Goal: Transaction & Acquisition: Purchase product/service

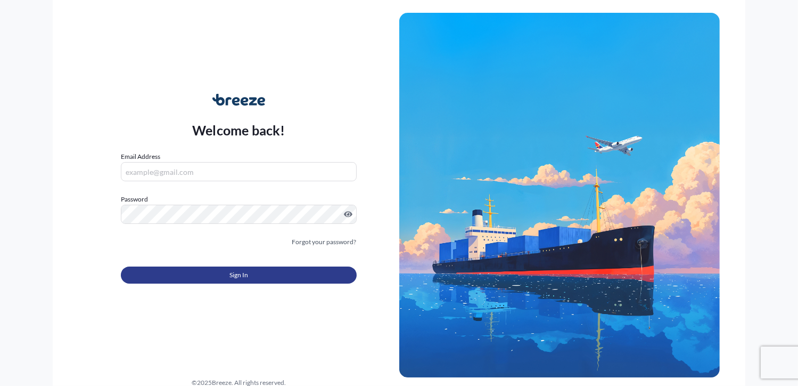
type input "[PERSON_NAME][EMAIL_ADDRESS][DOMAIN_NAME]"
click at [258, 267] on button "Sign In" at bounding box center [238, 274] width 235 height 17
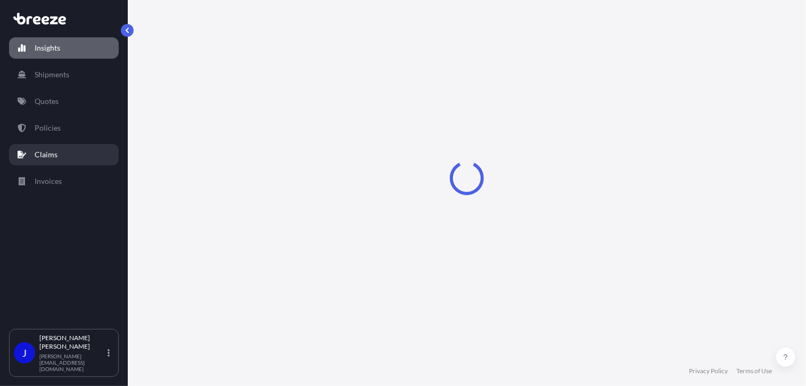
select select "2025"
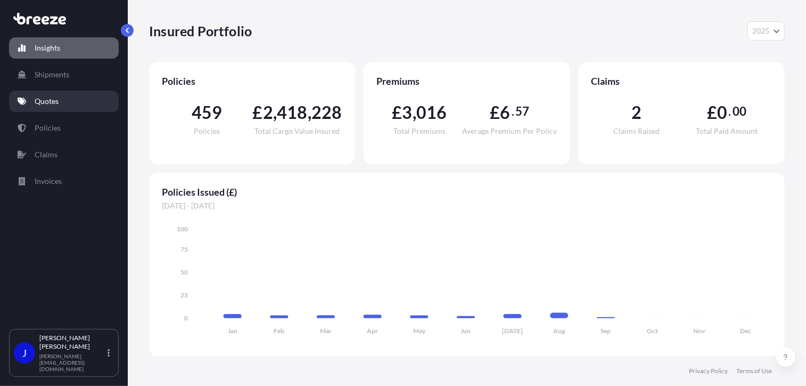
click at [58, 102] on p "Quotes" at bounding box center [47, 101] width 24 height 11
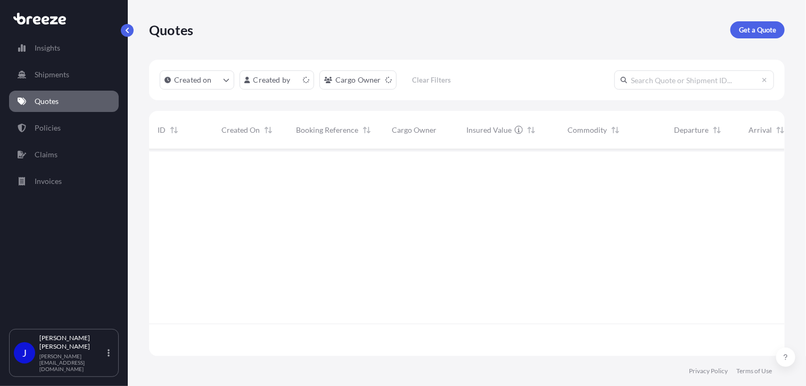
scroll to position [204, 628]
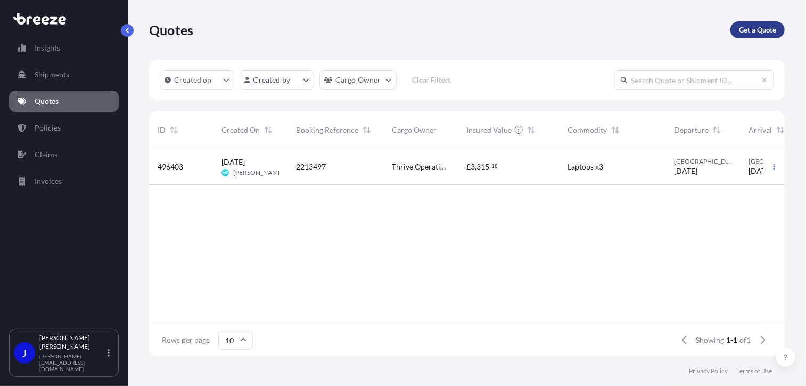
click at [749, 31] on p "Get a Quote" at bounding box center [757, 29] width 37 height 11
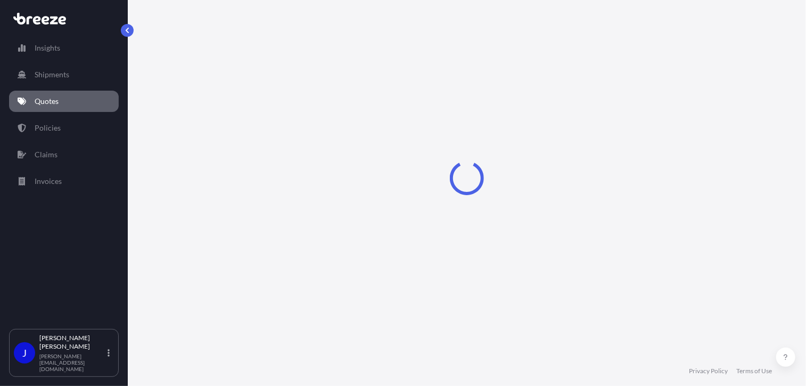
select select "Sea"
select select "1"
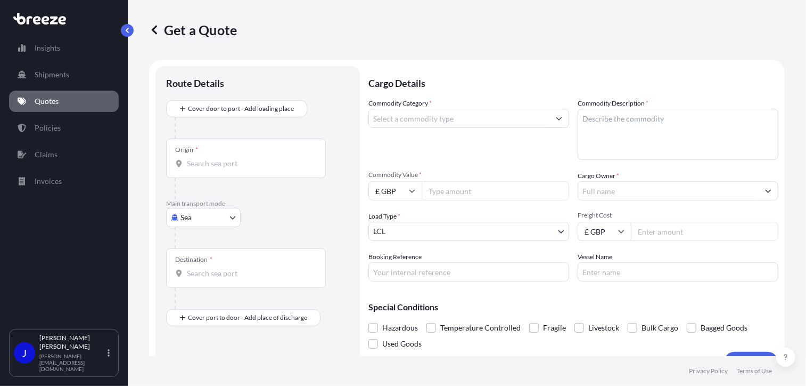
scroll to position [17, 0]
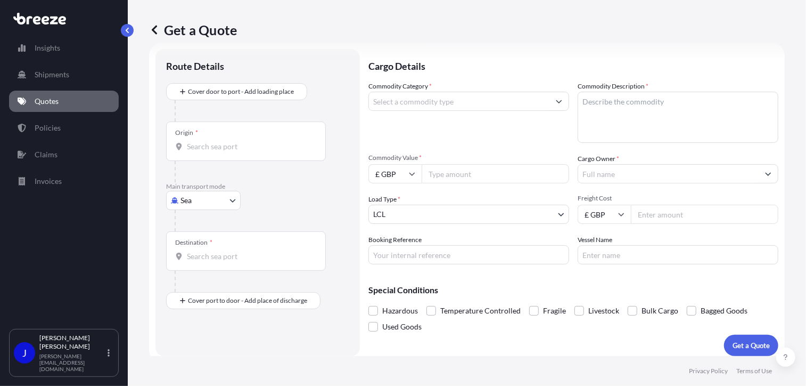
click at [212, 195] on body "Insights Shipments Quotes Policies Claims Invoices J [PERSON_NAME] [PERSON_NAME…" at bounding box center [403, 193] width 806 height 386
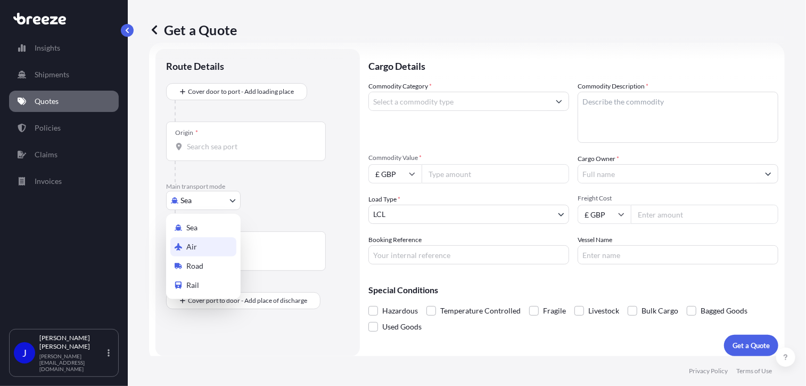
click at [200, 244] on div "Air" at bounding box center [203, 246] width 66 height 19
select select "Air"
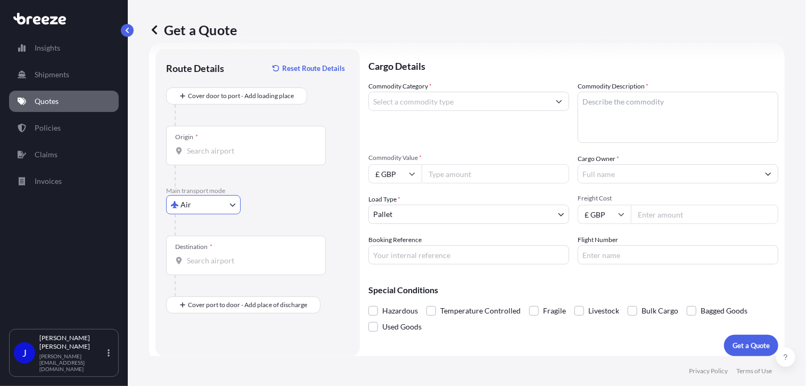
click at [215, 149] on input "Origin *" at bounding box center [250, 150] width 126 height 11
click at [241, 151] on input "WC1V 7QJ" at bounding box center [250, 150] width 126 height 11
click at [209, 151] on input "WC1V 7QJ" at bounding box center [250, 150] width 126 height 11
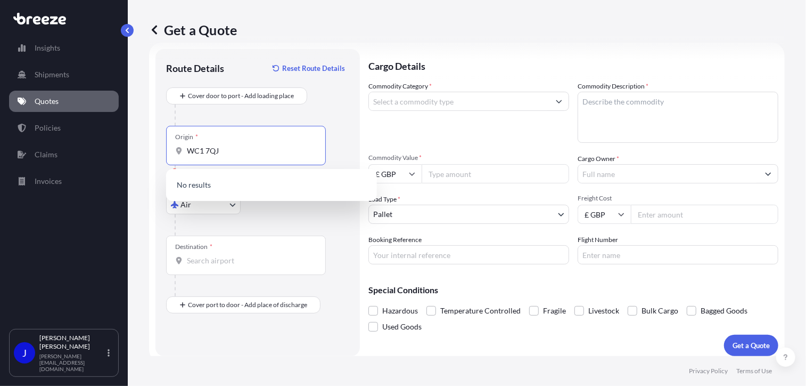
click at [220, 150] on input "WC1 7QJ" at bounding box center [250, 150] width 126 height 11
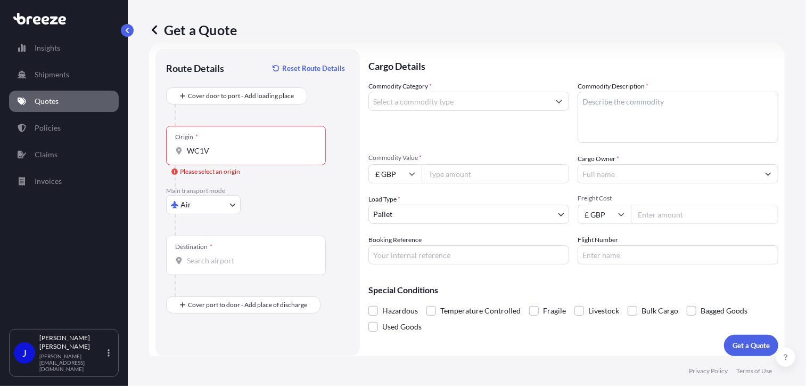
click at [230, 149] on input "WC1V" at bounding box center [250, 150] width 126 height 11
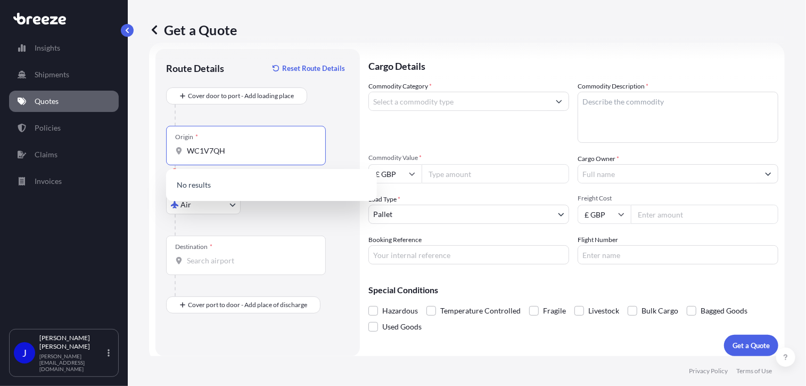
click at [208, 150] on input "WC1V7QH" at bounding box center [250, 150] width 126 height 11
click at [237, 149] on input "WC1V 7QH" at bounding box center [250, 150] width 126 height 11
type input "W"
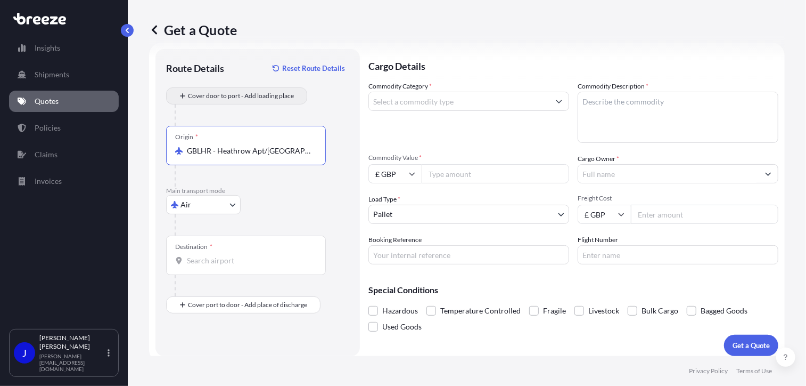
type input "GBLHR - Heathrow Apt/[GEOGRAPHIC_DATA], [GEOGRAPHIC_DATA]"
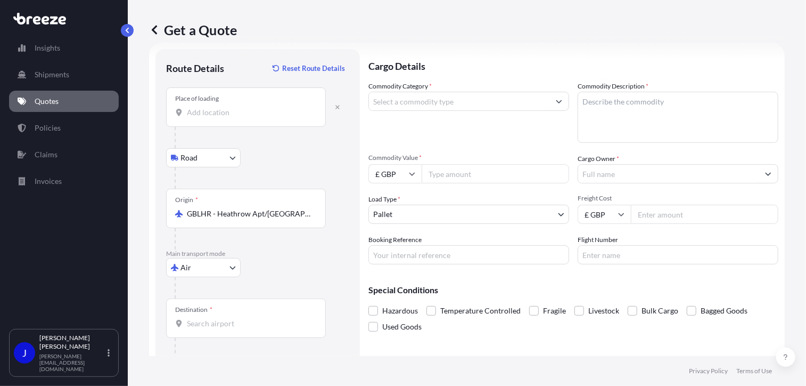
click at [222, 115] on input "Place of loading" at bounding box center [250, 112] width 126 height 11
click at [219, 326] on input "Destination *" at bounding box center [250, 323] width 126 height 11
click at [279, 115] on input "London WC1V 7QH, [GEOGRAPHIC_DATA]" at bounding box center [250, 112] width 126 height 11
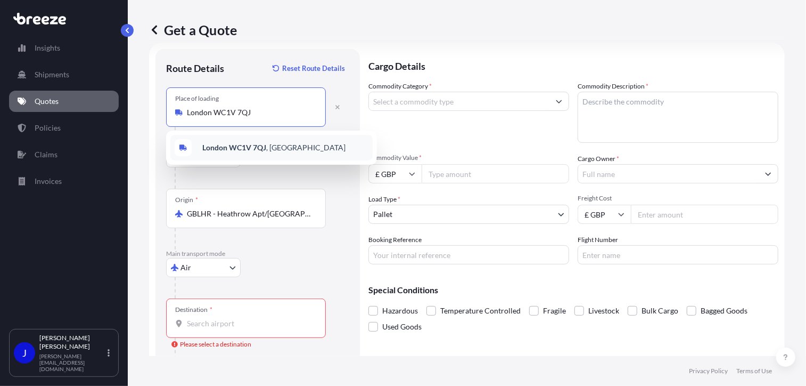
click at [283, 144] on div "London WC1V 7QJ , [GEOGRAPHIC_DATA]" at bounding box center [271, 148] width 202 height 26
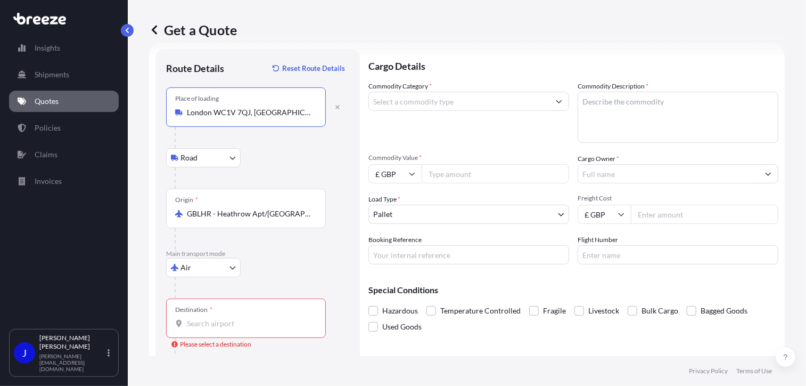
type input "London WC1V 7QJ, [GEOGRAPHIC_DATA]"
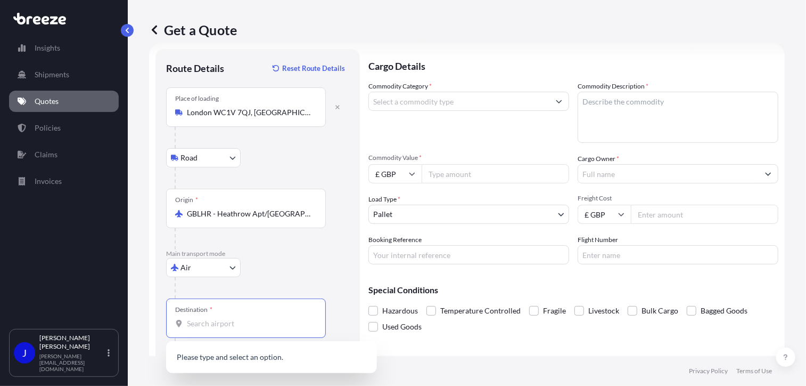
click at [227, 325] on input "Destination * Please select a destination" at bounding box center [250, 323] width 126 height 11
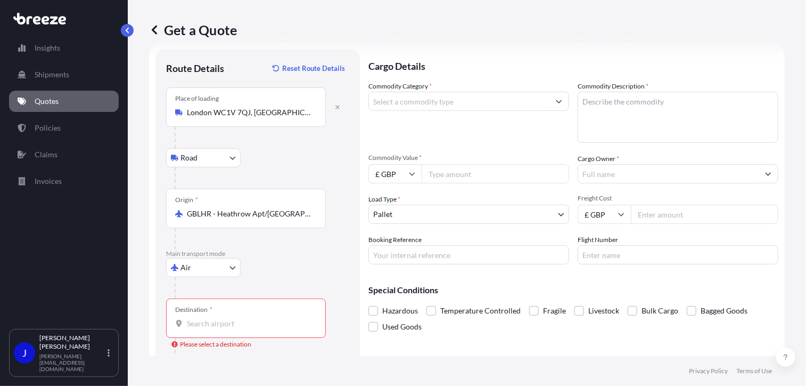
click at [54, 106] on p "Quotes" at bounding box center [47, 101] width 24 height 11
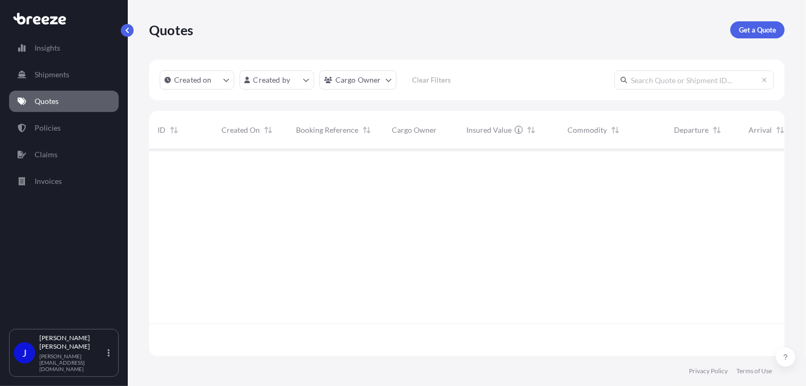
scroll to position [204, 628]
click at [765, 27] on p "Get a Quote" at bounding box center [757, 29] width 37 height 11
select select "Sea"
select select "1"
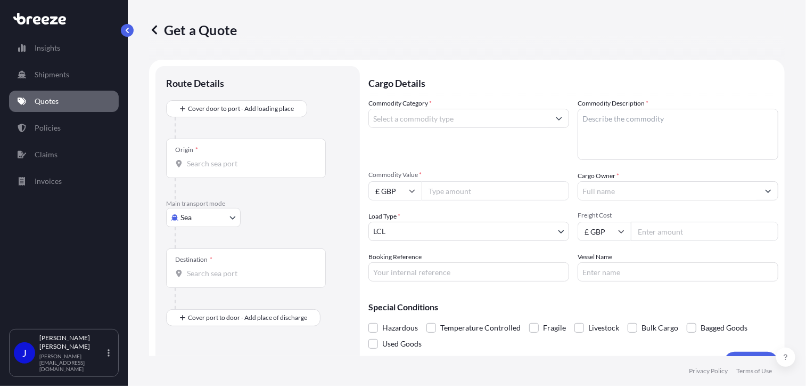
scroll to position [17, 0]
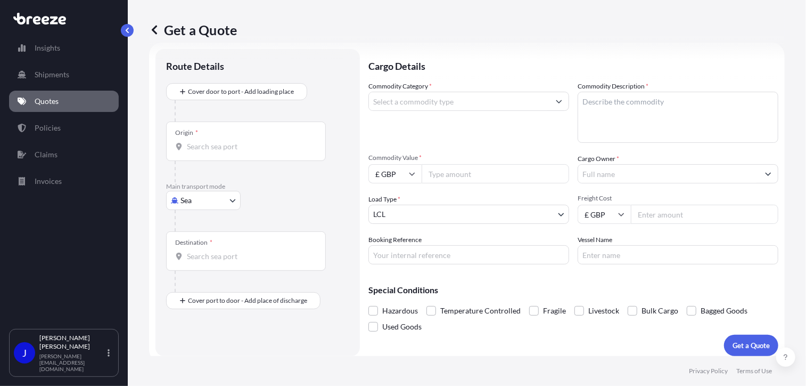
click at [217, 197] on body "Insights Shipments Quotes Policies Claims Invoices J [PERSON_NAME] [PERSON_NAME…" at bounding box center [403, 193] width 806 height 386
click at [202, 258] on div "Road" at bounding box center [203, 265] width 66 height 19
select select "Road"
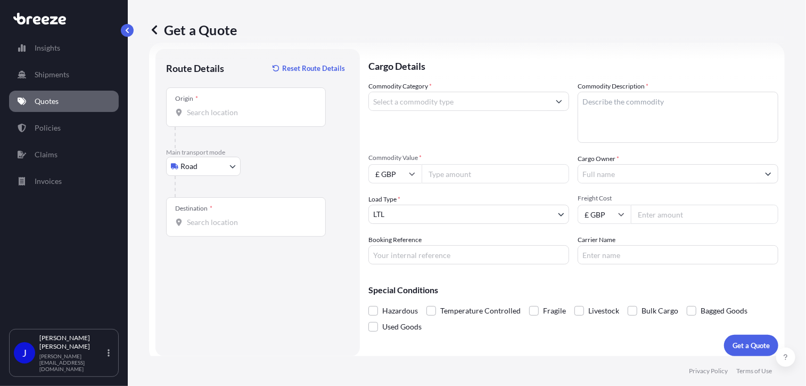
click at [220, 125] on div "Origin *" at bounding box center [246, 106] width 160 height 39
click at [220, 118] on input "Origin *" at bounding box center [250, 112] width 126 height 11
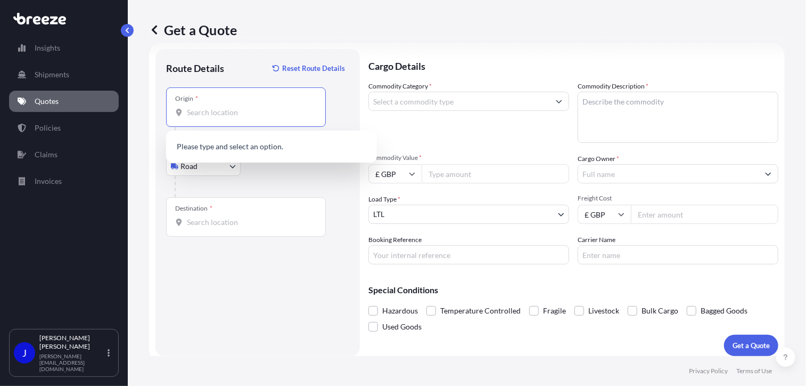
click at [226, 114] on input "Origin *" at bounding box center [250, 112] width 126 height 11
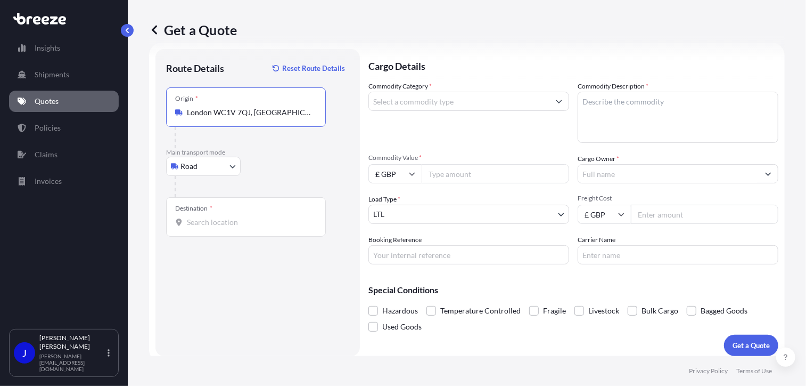
type input "London WC1V 7QJ, [GEOGRAPHIC_DATA]"
click at [219, 230] on div "Destination *" at bounding box center [246, 216] width 160 height 39
click at [219, 227] on input "Destination *" at bounding box center [250, 222] width 126 height 11
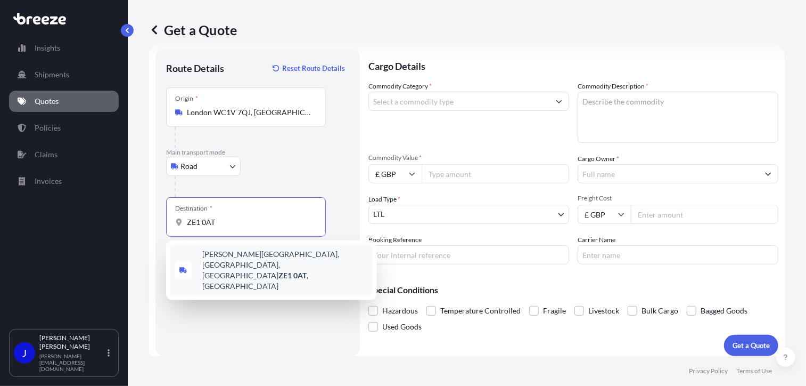
click at [241, 253] on span "[PERSON_NAME][STREET_ADDRESS]" at bounding box center [285, 270] width 166 height 43
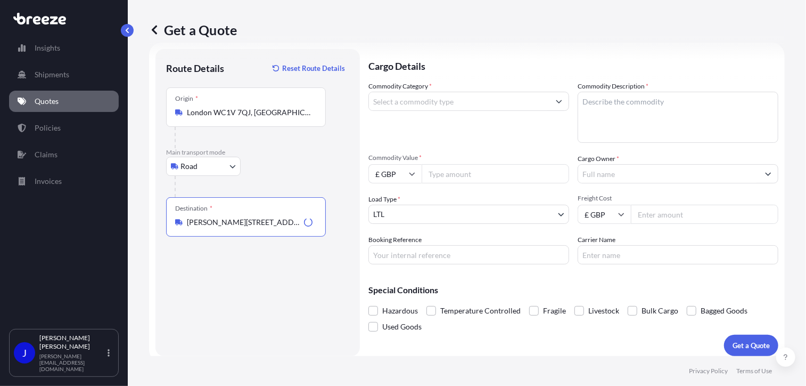
type input "[PERSON_NAME][STREET_ADDRESS]"
click at [462, 109] on input "Commodity Category *" at bounding box center [459, 101] width 181 height 19
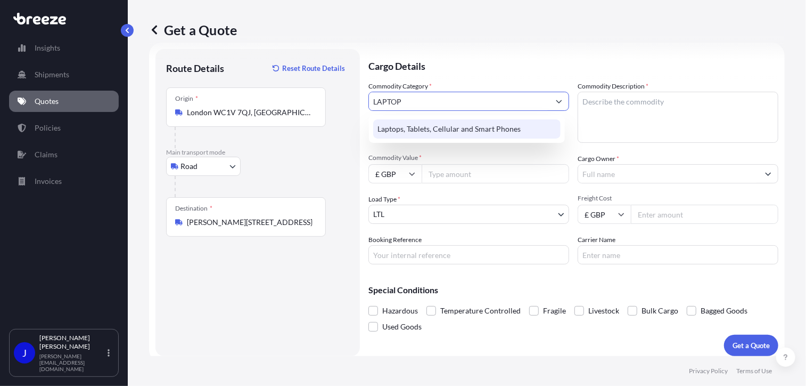
click at [507, 131] on div "Laptops, Tablets, Cellular and Smart Phones" at bounding box center [466, 128] width 187 height 19
type input "Laptops, Tablets, Cellular and Smart Phones"
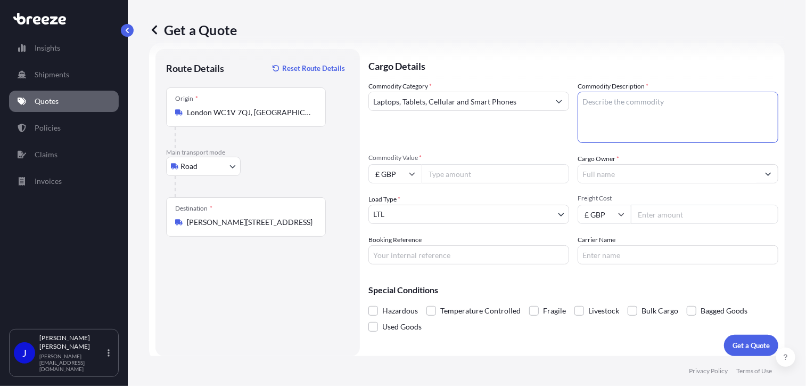
click at [591, 118] on textarea "Commodity Description *" at bounding box center [678, 117] width 201 height 51
type textarea "LAPTOP"
click at [480, 176] on input "Commodity Value *" at bounding box center [495, 173] width 147 height 19
type input "1000"
click at [606, 170] on input "Cargo Owner *" at bounding box center [668, 173] width 181 height 19
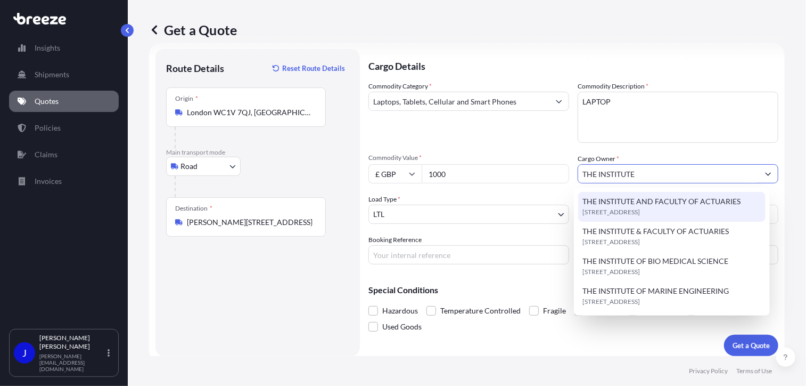
click at [667, 198] on span "THE INSTITUTE AND FACULTY OF ACTUARIES" at bounding box center [662, 201] width 158 height 11
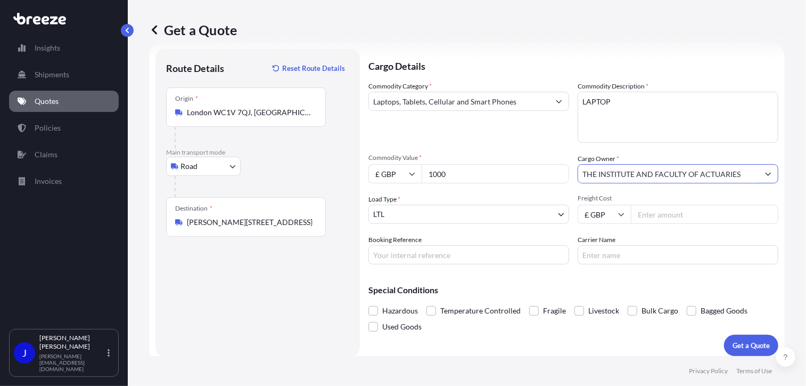
type input "THE INSTITUTE AND FACULTY OF ACTUARIES"
click at [490, 256] on input "Booking Reference" at bounding box center [468, 254] width 201 height 19
type input "2217565"
click at [651, 207] on input "Freight Cost" at bounding box center [704, 213] width 147 height 19
type input "42.90"
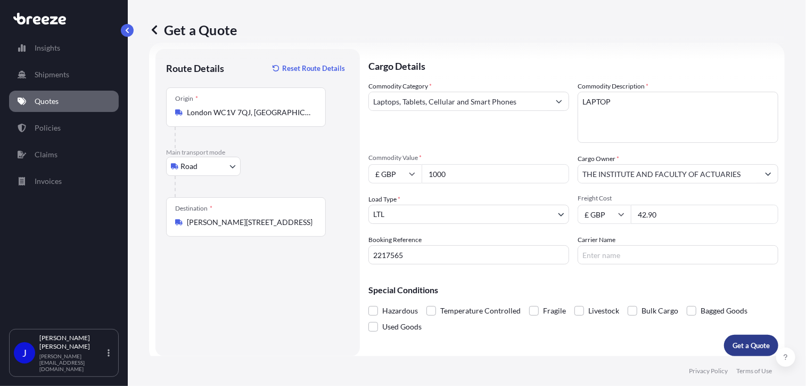
click at [733, 341] on p "Get a Quote" at bounding box center [751, 345] width 37 height 11
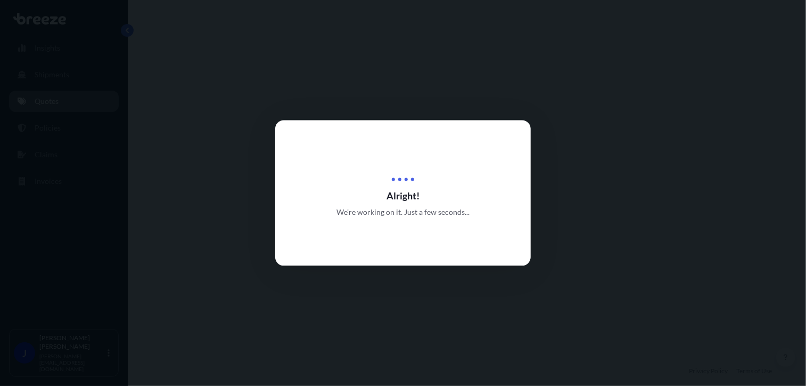
select select "Road"
select select "1"
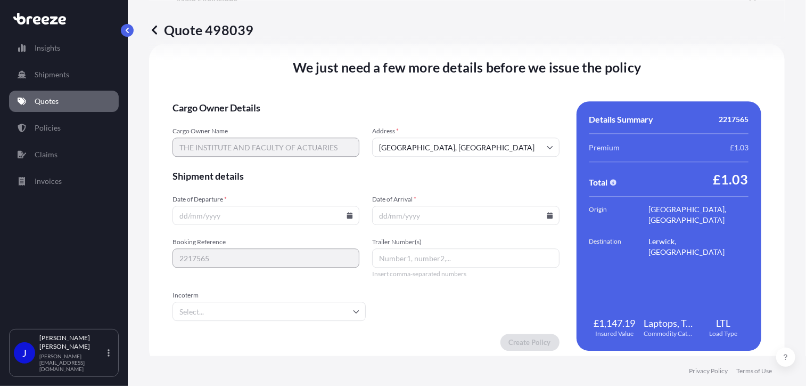
scroll to position [1327, 0]
click at [349, 211] on icon at bounding box center [350, 214] width 6 height 6
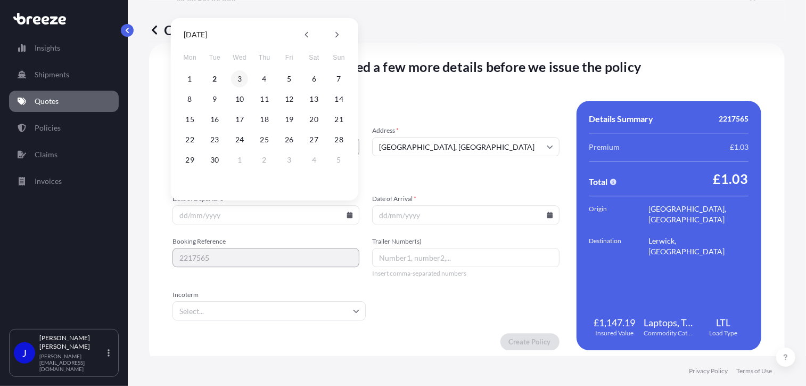
drag, startPoint x: 241, startPoint y: 80, endPoint x: 505, endPoint y: 185, distance: 283.5
click at [241, 80] on button "3" at bounding box center [239, 78] width 17 height 17
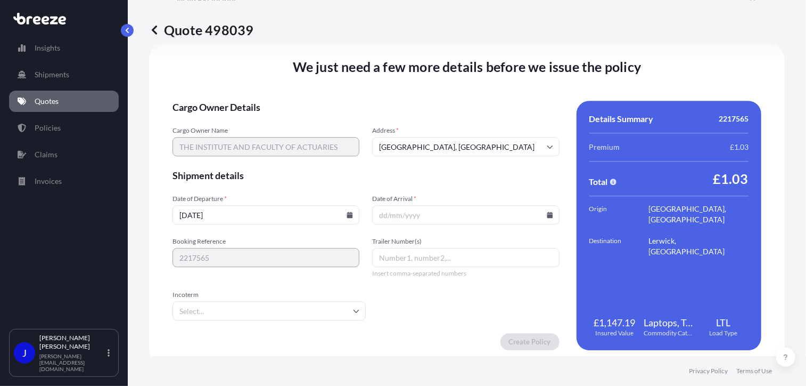
type input "[DATE]"
click at [548, 213] on input "Date of Arrival *" at bounding box center [465, 214] width 187 height 19
drag, startPoint x: 545, startPoint y: 213, endPoint x: 539, endPoint y: 210, distance: 6.4
click at [547, 214] on icon at bounding box center [550, 214] width 6 height 6
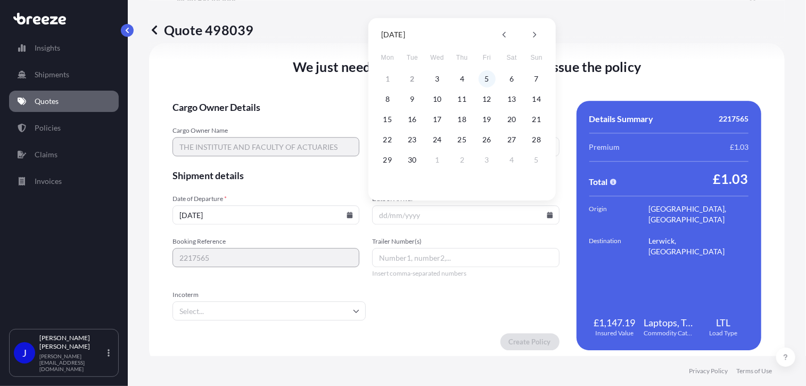
click at [480, 78] on button "5" at bounding box center [487, 78] width 17 height 17
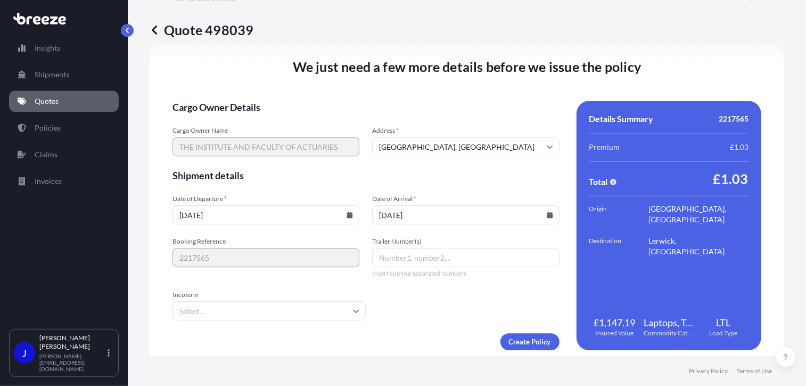
type input "[DATE]"
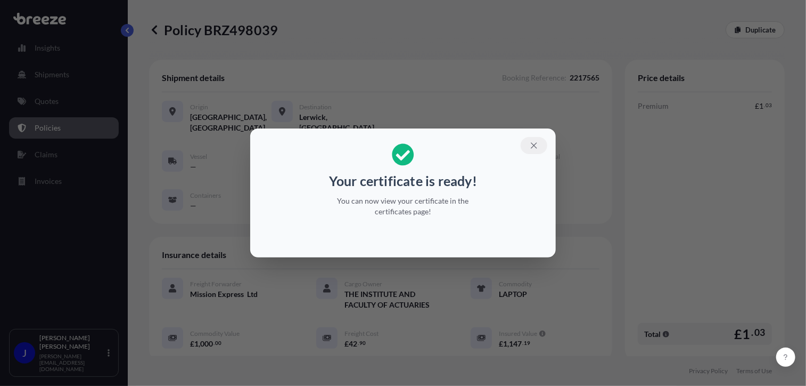
click at [534, 144] on icon "button" at bounding box center [534, 146] width 10 height 10
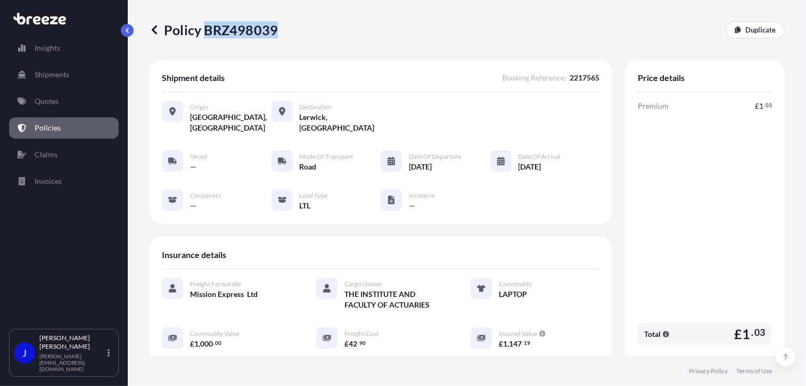
drag, startPoint x: 202, startPoint y: 29, endPoint x: 275, endPoint y: 29, distance: 72.4
click at [275, 29] on p "Policy BRZ498039" at bounding box center [213, 29] width 129 height 17
copy p "BRZ498039"
click at [39, 101] on p "Quotes" at bounding box center [47, 101] width 24 height 11
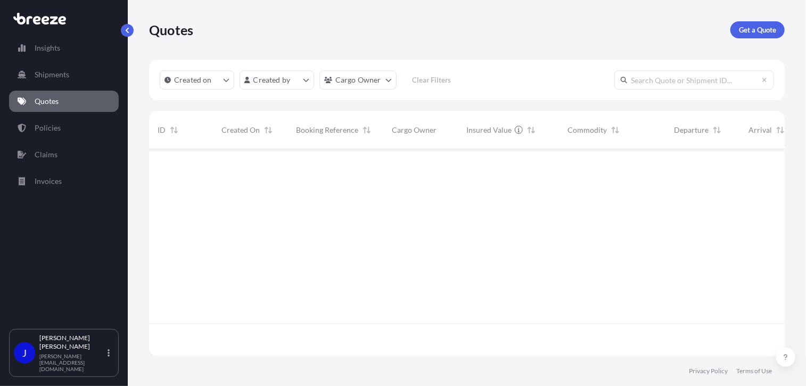
scroll to position [204, 628]
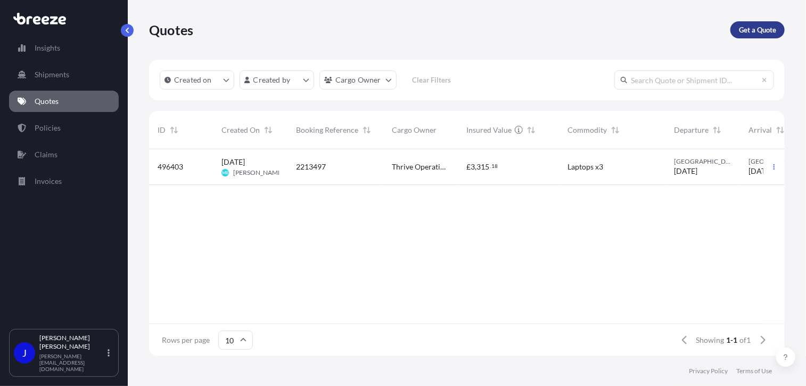
click at [766, 31] on p "Get a Quote" at bounding box center [757, 29] width 37 height 11
select select "Sea"
select select "1"
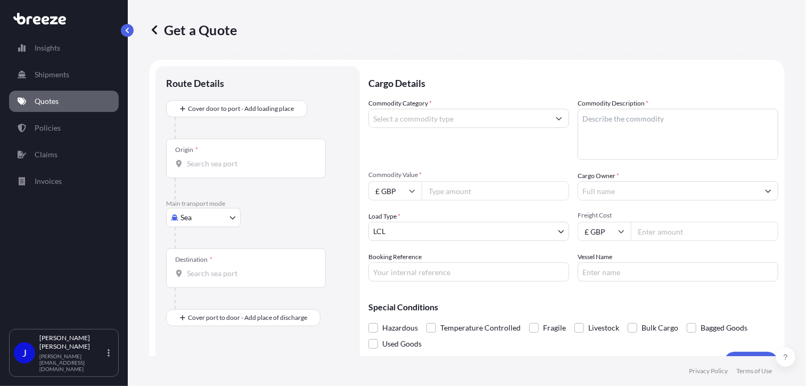
scroll to position [17, 0]
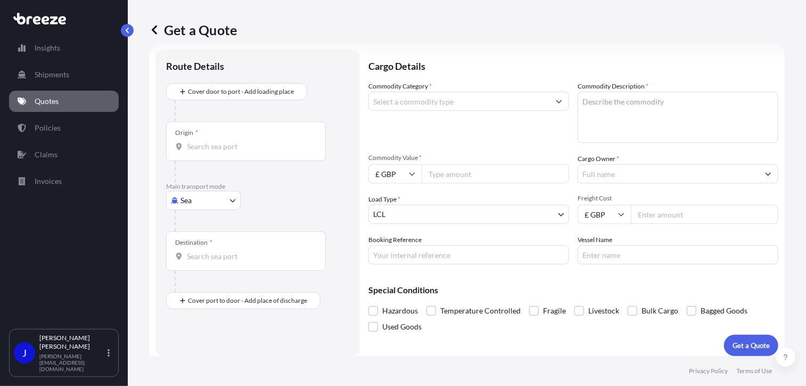
click at [213, 203] on body "Insights Shipments Quotes Policies Claims Invoices J [PERSON_NAME] [PERSON_NAME…" at bounding box center [403, 193] width 806 height 386
click at [195, 268] on span "Road" at bounding box center [194, 265] width 17 height 11
select select "Road"
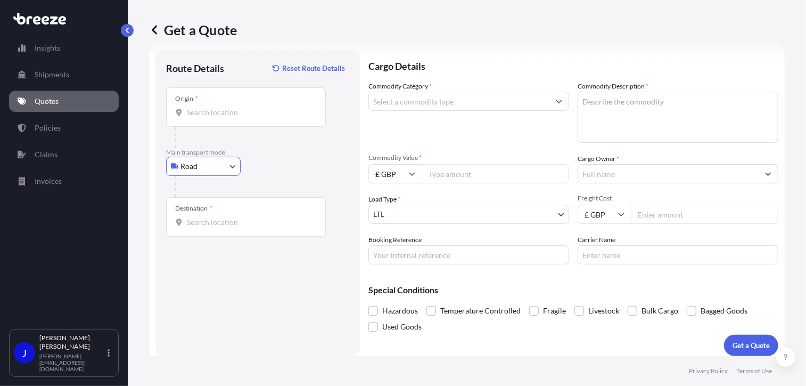
click at [218, 113] on input "Origin *" at bounding box center [250, 112] width 126 height 11
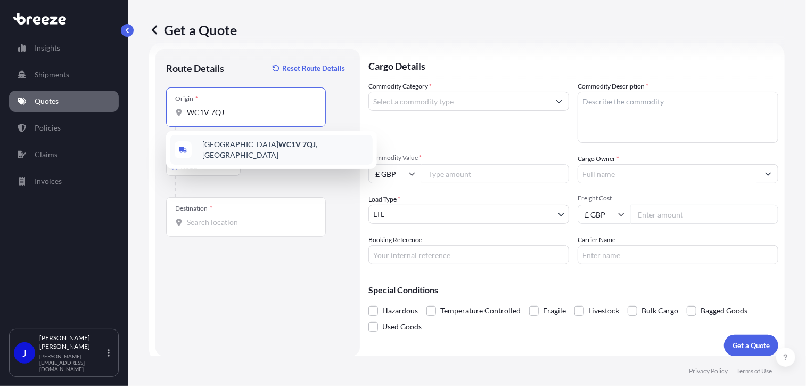
click at [217, 145] on span "London WC1V 7QJ , [GEOGRAPHIC_DATA]" at bounding box center [285, 149] width 166 height 21
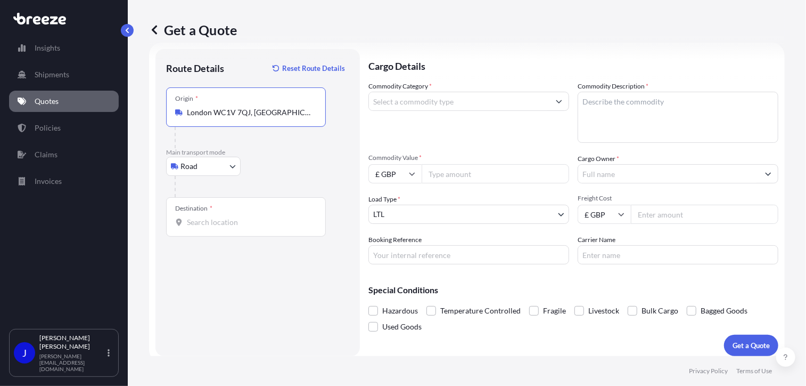
type input "London WC1V 7QJ, [GEOGRAPHIC_DATA]"
click at [225, 231] on div "Destination *" at bounding box center [246, 216] width 160 height 39
click at [225, 227] on input "Destination *" at bounding box center [250, 222] width 126 height 11
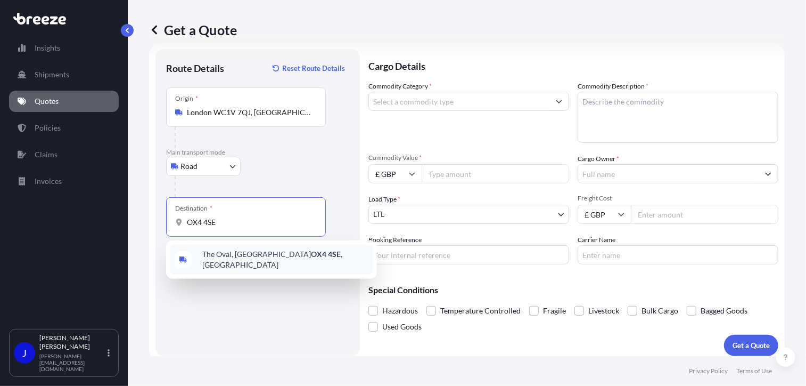
click at [239, 255] on span "The Oval, Oxford OX4 4SE , [GEOGRAPHIC_DATA]" at bounding box center [285, 259] width 166 height 21
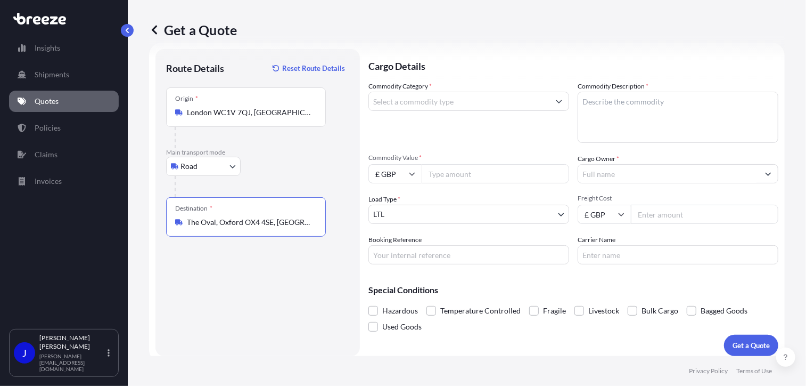
type input "The Oval, Oxford OX4 4SE, [GEOGRAPHIC_DATA]"
click at [447, 104] on input "Commodity Category *" at bounding box center [459, 101] width 181 height 19
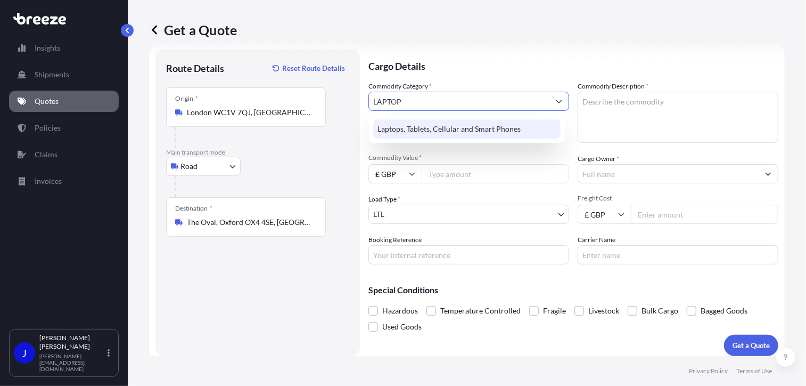
click at [461, 125] on div "Laptops, Tablets, Cellular and Smart Phones" at bounding box center [466, 128] width 187 height 19
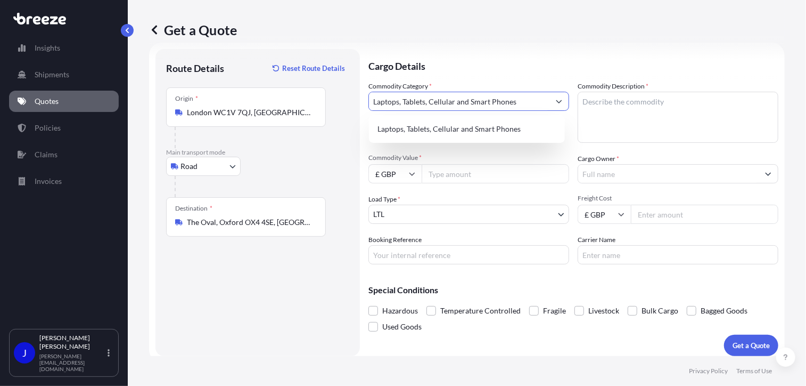
type input "Laptops, Tablets, Cellular and Smart Phones"
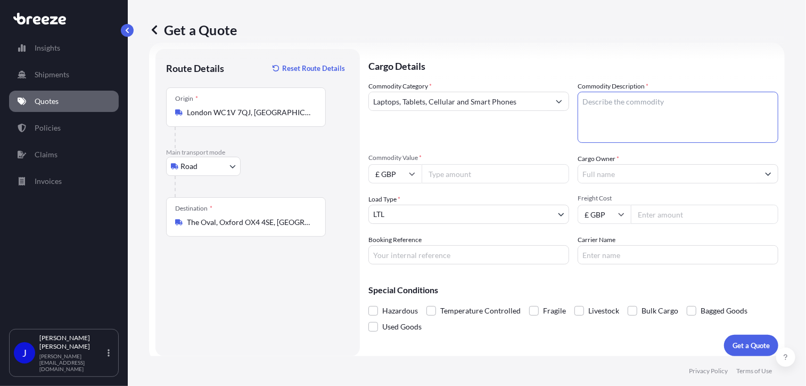
click at [578, 108] on textarea "Commodity Description *" at bounding box center [678, 117] width 201 height 51
type textarea "LAPTOP"
click at [499, 167] on input "Commodity Value *" at bounding box center [495, 173] width 147 height 19
type input "1000"
click at [636, 176] on input "Cargo Owner *" at bounding box center [668, 173] width 181 height 19
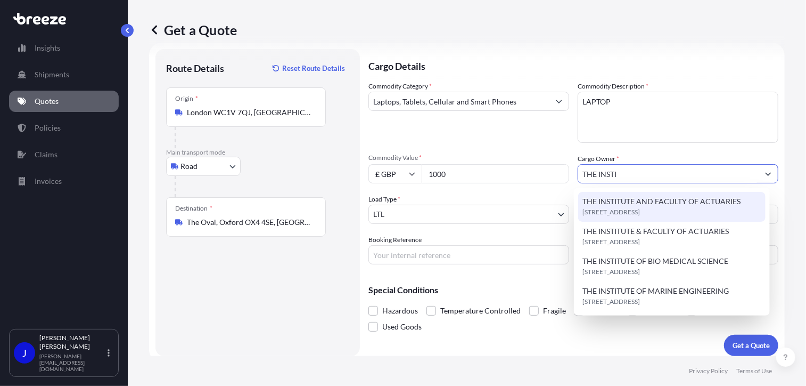
click at [640, 210] on span "[STREET_ADDRESS]" at bounding box center [612, 212] width 58 height 11
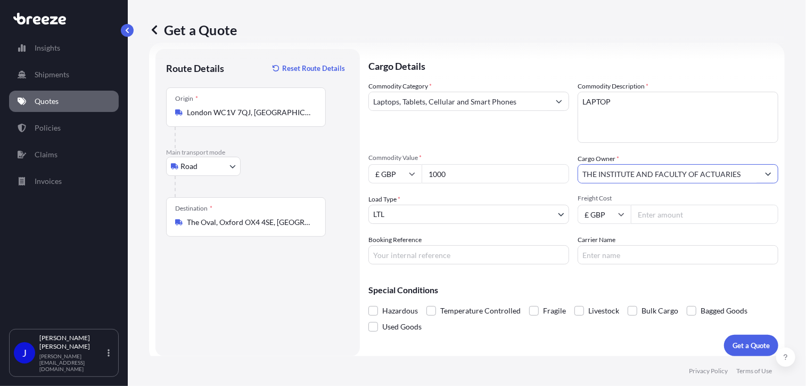
type input "THE INSTITUTE AND FACULTY OF ACTUARIES"
click at [661, 217] on input "Freight Cost" at bounding box center [704, 213] width 147 height 19
type input "15.43"
click at [493, 250] on input "Booking Reference" at bounding box center [468, 254] width 201 height 19
type input "2217568"
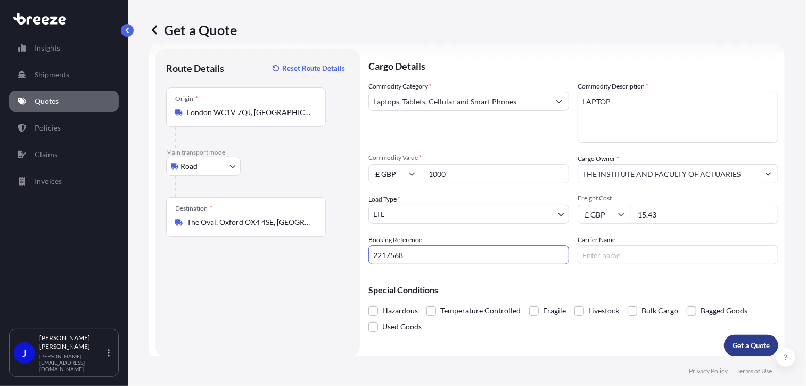
click at [743, 347] on p "Get a Quote" at bounding box center [751, 345] width 37 height 11
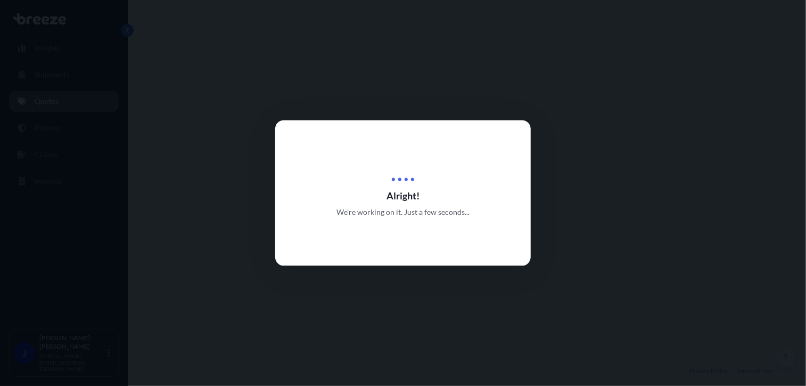
select select "Road"
select select "1"
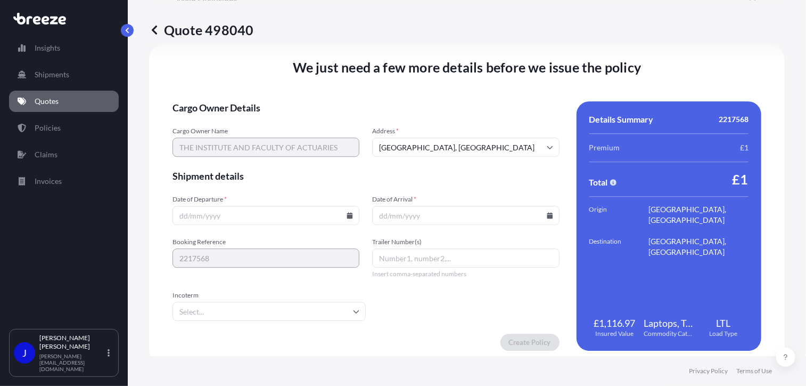
scroll to position [1327, 0]
click at [347, 215] on icon at bounding box center [350, 214] width 6 height 6
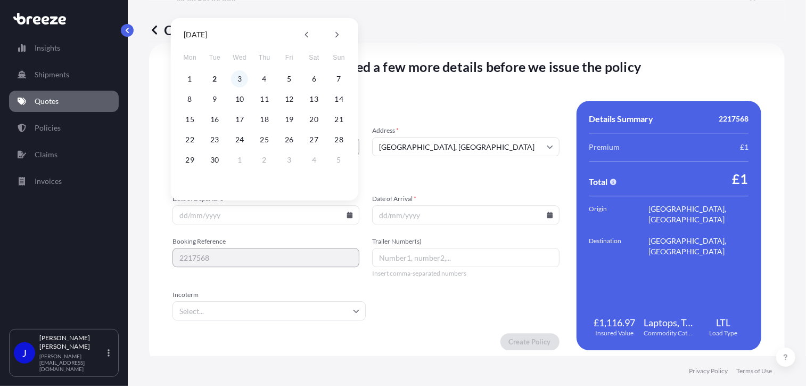
click at [240, 79] on button "3" at bounding box center [239, 78] width 17 height 17
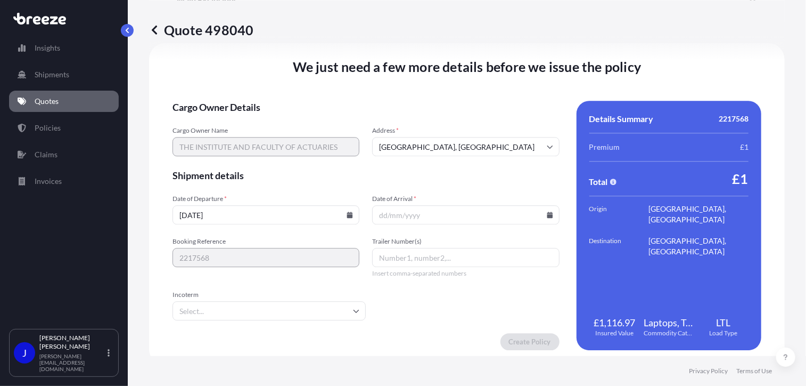
type input "[DATE]"
click at [547, 212] on icon at bounding box center [550, 214] width 6 height 6
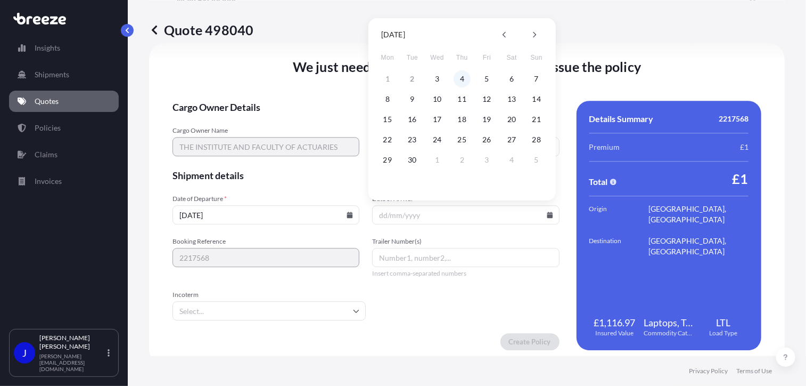
click at [458, 80] on button "4" at bounding box center [462, 78] width 17 height 17
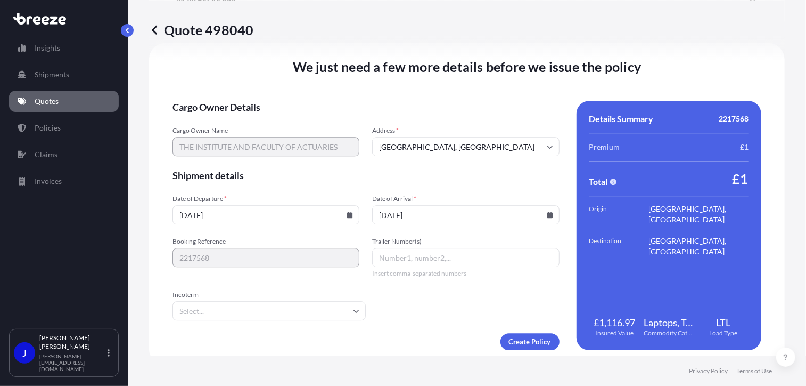
type input "[DATE]"
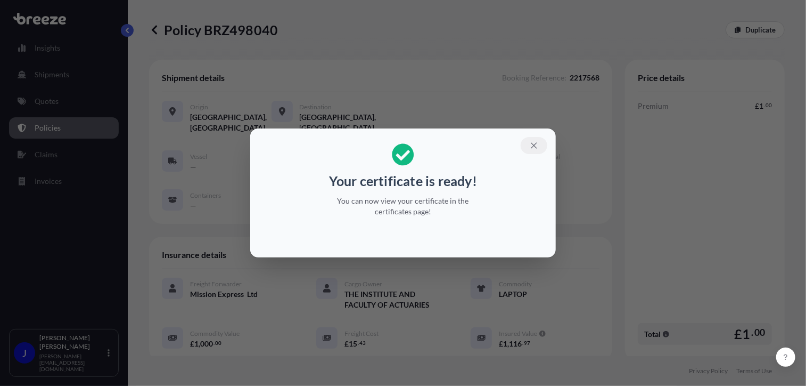
click at [535, 145] on icon "button" at bounding box center [534, 145] width 6 height 6
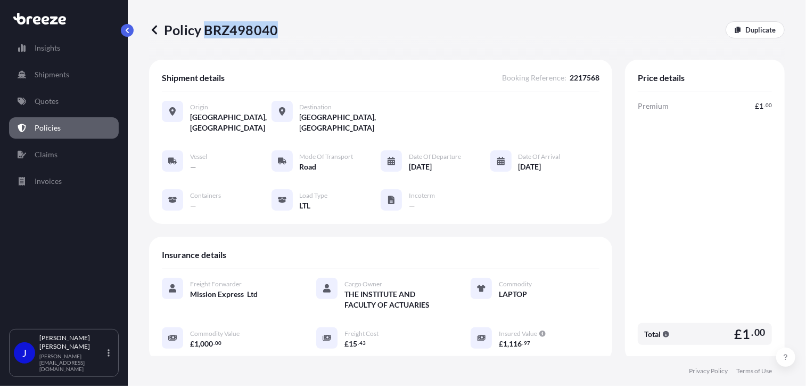
drag, startPoint x: 204, startPoint y: 30, endPoint x: 273, endPoint y: 28, distance: 68.2
click at [273, 28] on p "Policy BRZ498040" at bounding box center [213, 29] width 129 height 17
drag, startPoint x: 273, startPoint y: 28, endPoint x: 267, endPoint y: 29, distance: 5.4
copy p "BRZ498040"
click at [51, 102] on p "Quotes" at bounding box center [47, 101] width 24 height 11
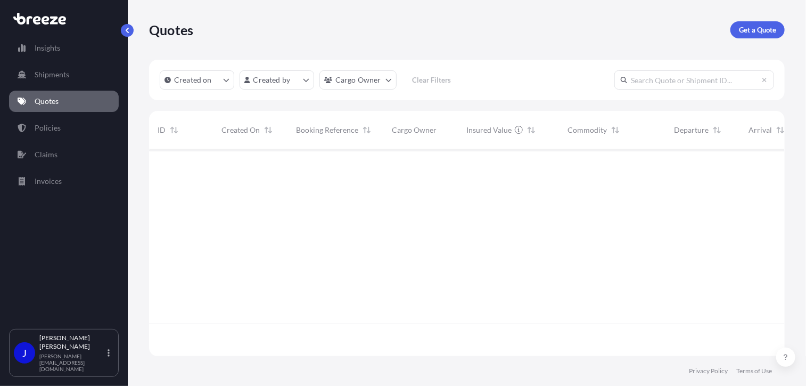
scroll to position [204, 628]
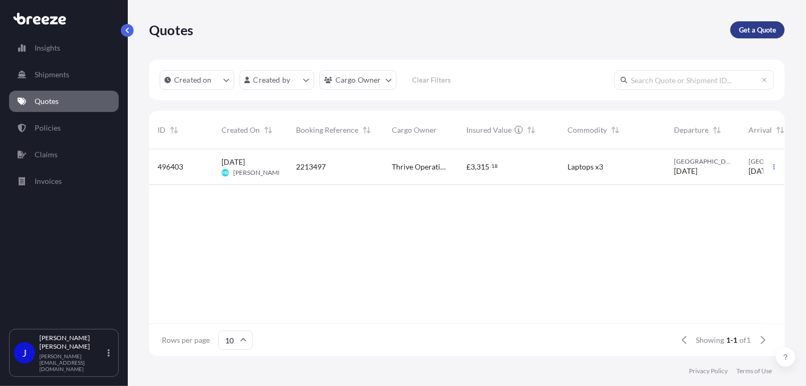
click at [758, 34] on p "Get a Quote" at bounding box center [757, 29] width 37 height 11
select select "Sea"
select select "1"
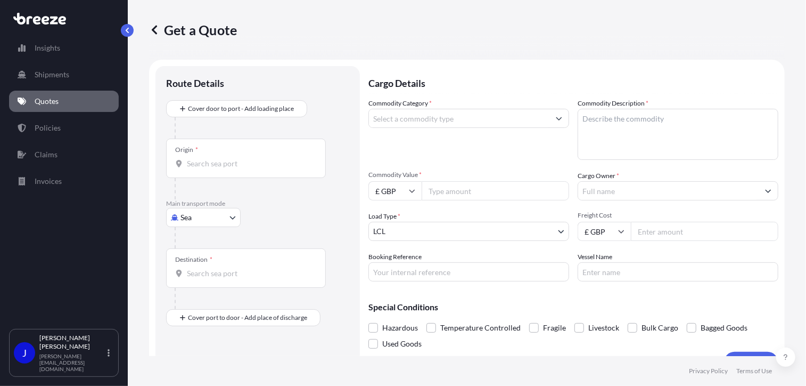
scroll to position [17, 0]
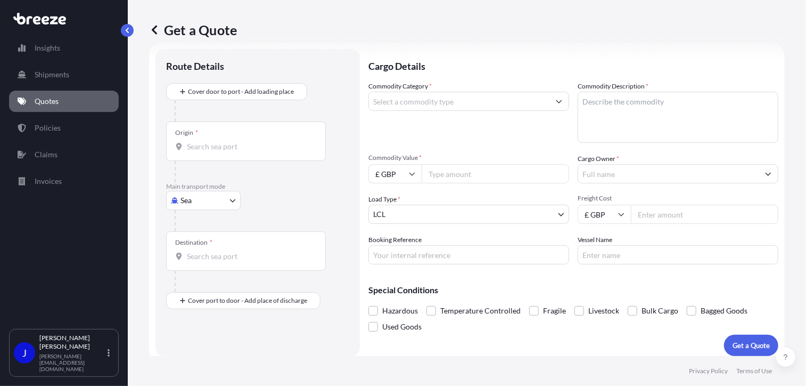
click at [203, 201] on body "Insights Shipments Quotes Policies Claims Invoices J [PERSON_NAME] [PERSON_NAME…" at bounding box center [403, 193] width 806 height 386
click at [194, 268] on span "Road" at bounding box center [194, 265] width 17 height 11
select select "Road"
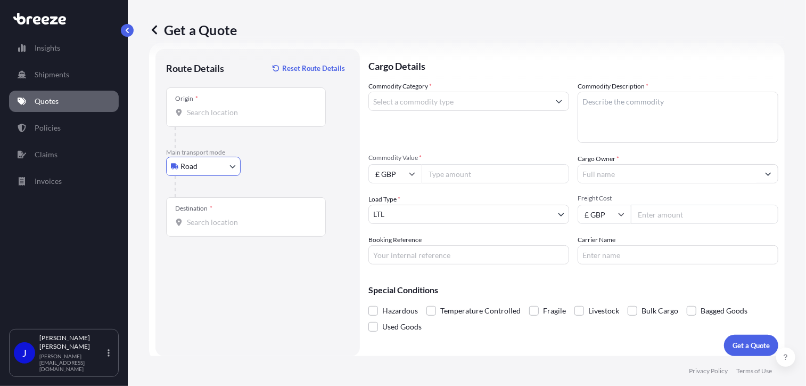
click at [233, 117] on input "Origin *" at bounding box center [250, 112] width 126 height 11
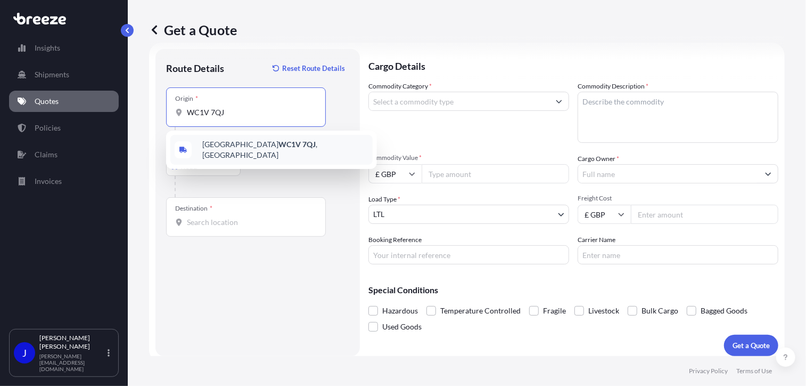
click at [216, 144] on span "London WC1V 7QJ , [GEOGRAPHIC_DATA]" at bounding box center [285, 149] width 166 height 21
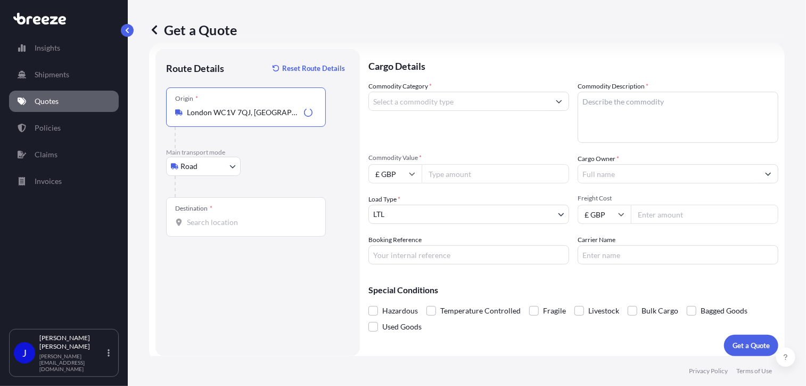
type input "London WC1V 7QJ, [GEOGRAPHIC_DATA]"
click at [219, 224] on input "Destination *" at bounding box center [250, 222] width 126 height 11
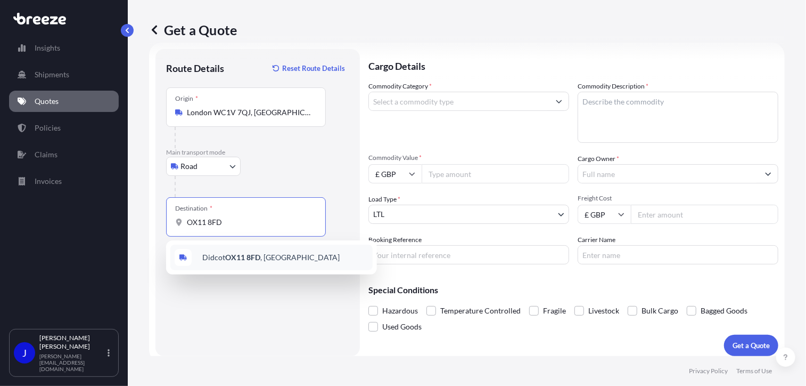
click at [226, 251] on div "[STREET_ADDRESS]" at bounding box center [271, 257] width 202 height 26
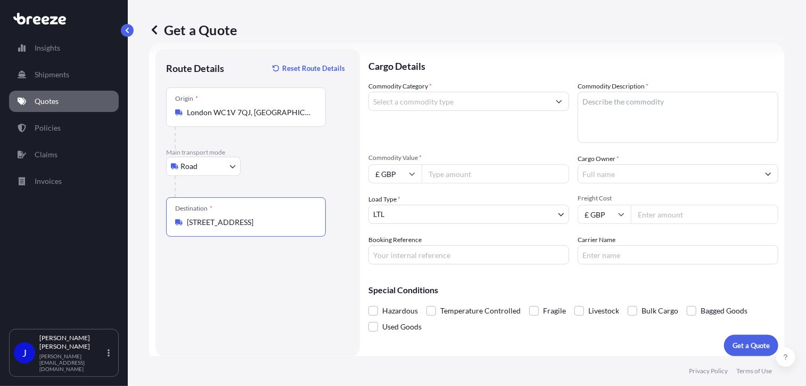
type input "[STREET_ADDRESS]"
click at [441, 99] on input "Commodity Category *" at bounding box center [459, 101] width 181 height 19
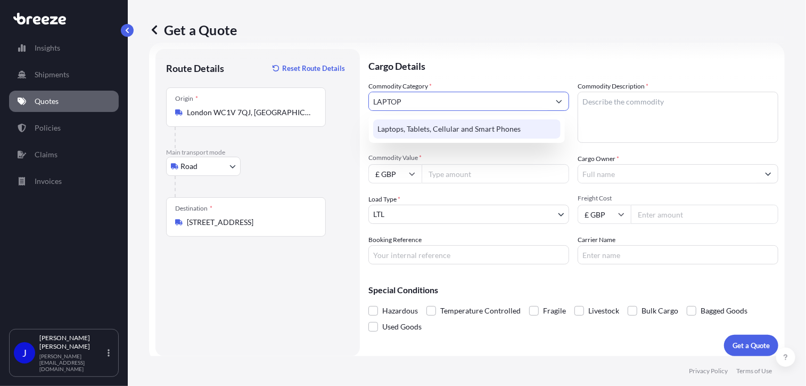
click at [452, 120] on div "Laptops, Tablets, Cellular and Smart Phones" at bounding box center [466, 128] width 187 height 19
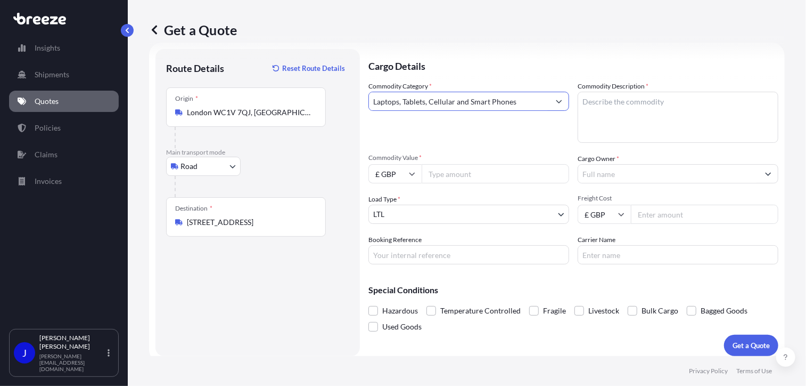
type input "Laptops, Tablets, Cellular and Smart Phones"
click at [613, 110] on textarea "Commodity Description *" at bounding box center [678, 117] width 201 height 51
type textarea "LAPTOP"
click at [480, 169] on input "Commodity Value *" at bounding box center [495, 173] width 147 height 19
type input "1000"
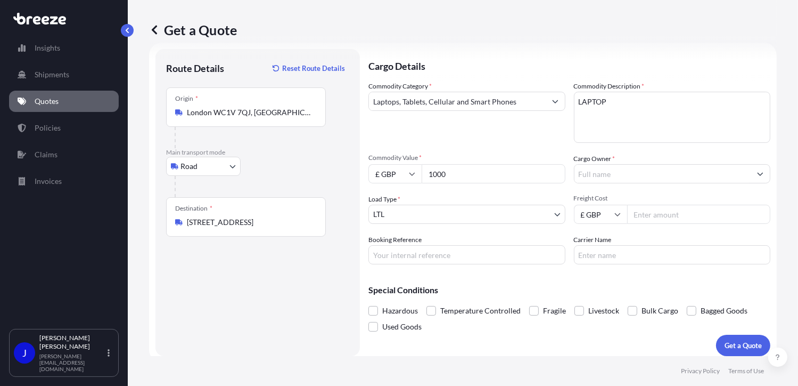
click at [635, 176] on input "Cargo Owner *" at bounding box center [663, 173] width 177 height 19
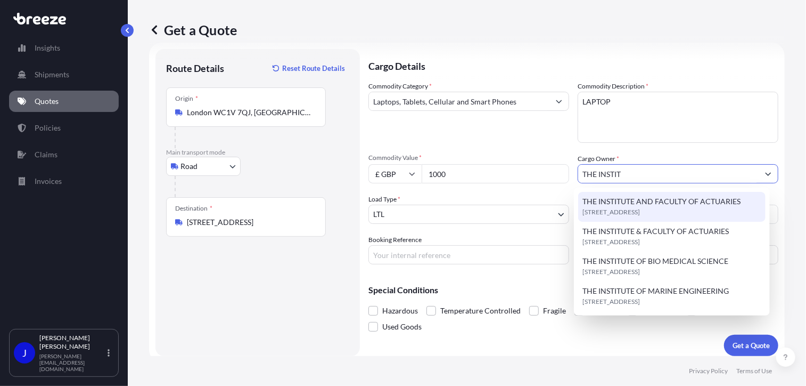
click at [653, 197] on span "THE INSTITUTE AND FACULTY OF ACTUARIES" at bounding box center [662, 201] width 158 height 11
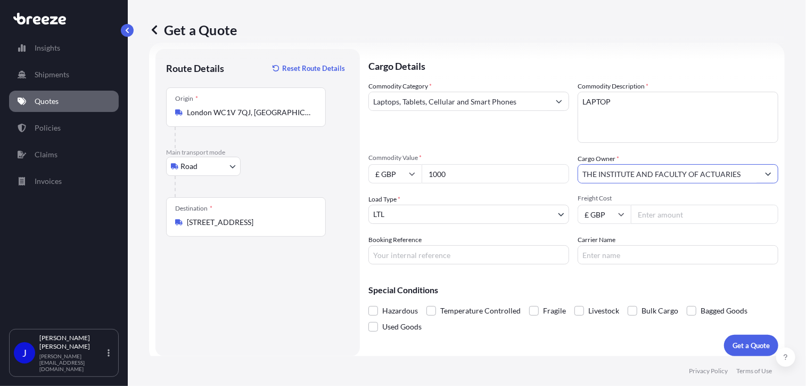
type input "THE INSTITUTE AND FACULTY OF ACTUARIES"
click at [497, 252] on input "Booking Reference" at bounding box center [468, 254] width 201 height 19
type input "2217571"
click at [651, 211] on input "Freight Cost" at bounding box center [704, 213] width 147 height 19
type input "15.43"
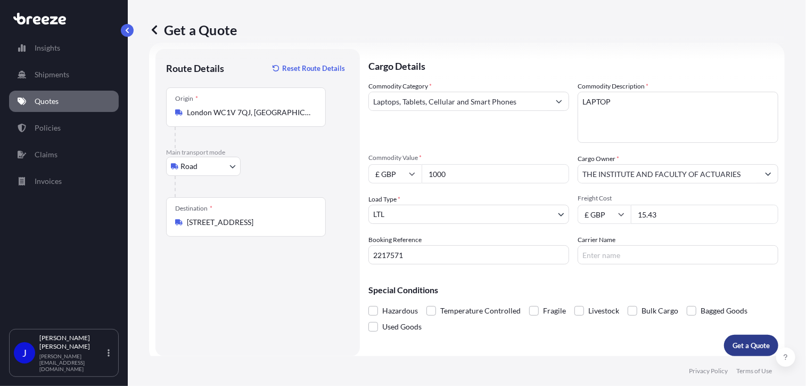
click at [738, 344] on p "Get a Quote" at bounding box center [751, 345] width 37 height 11
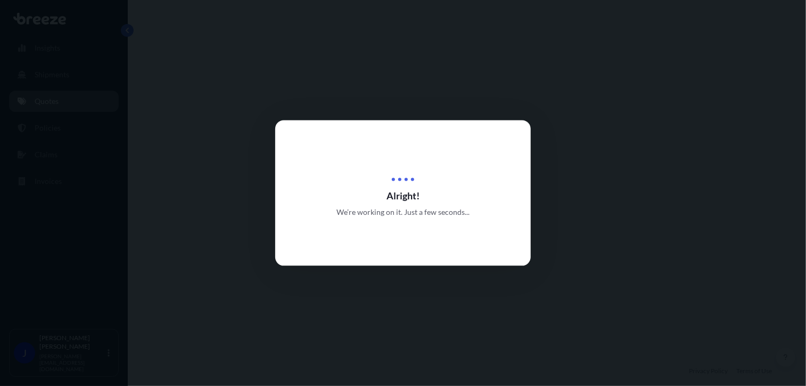
select select "Road"
select select "1"
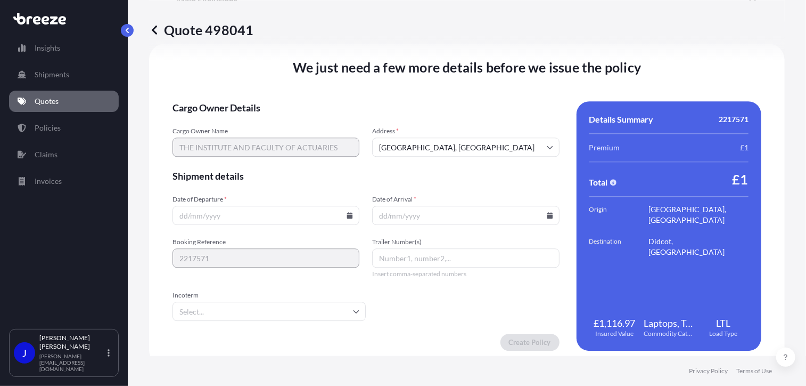
scroll to position [1327, 0]
click at [342, 215] on input "Date of Departure *" at bounding box center [266, 214] width 187 height 19
click at [348, 213] on icon at bounding box center [350, 214] width 6 height 6
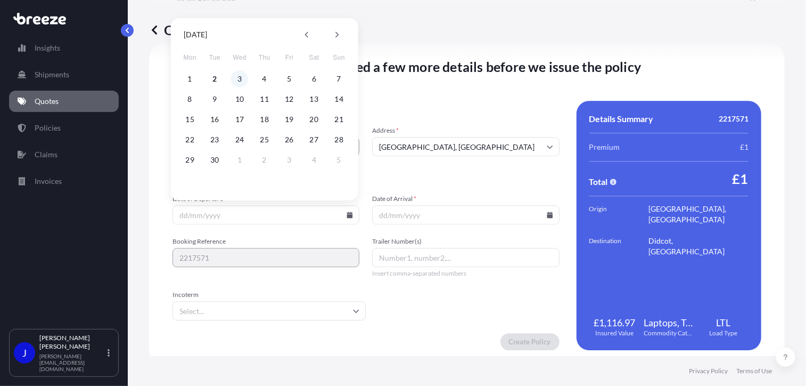
click at [241, 79] on button "3" at bounding box center [239, 78] width 17 height 17
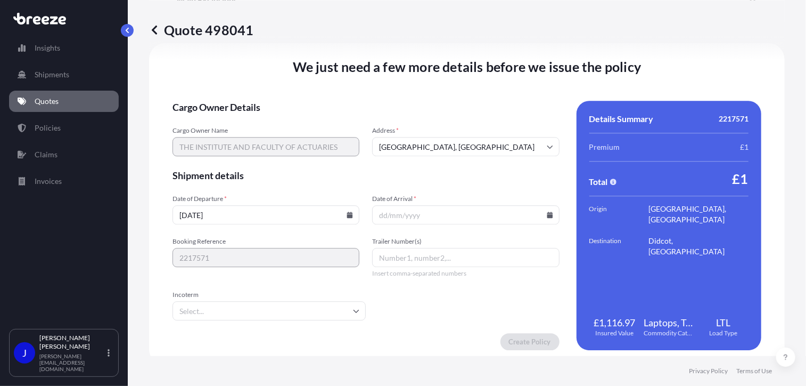
type input "[DATE]"
click at [550, 215] on input "Date of Arrival *" at bounding box center [465, 214] width 187 height 19
click at [548, 214] on input "Date of Arrival *" at bounding box center [465, 214] width 187 height 19
click at [547, 213] on icon at bounding box center [550, 214] width 6 height 6
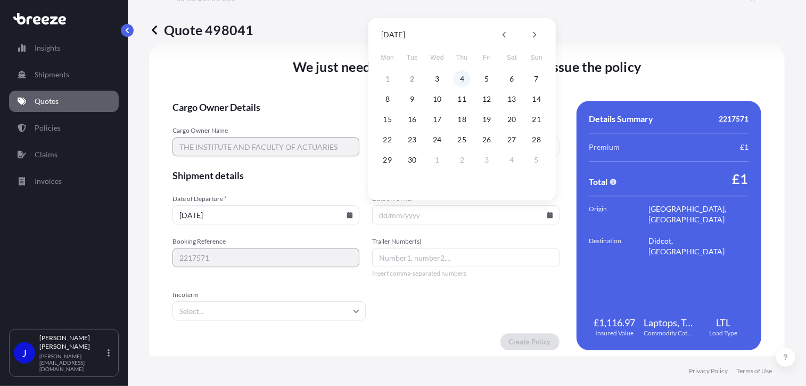
click at [466, 80] on button "4" at bounding box center [462, 78] width 17 height 17
type input "[DATE]"
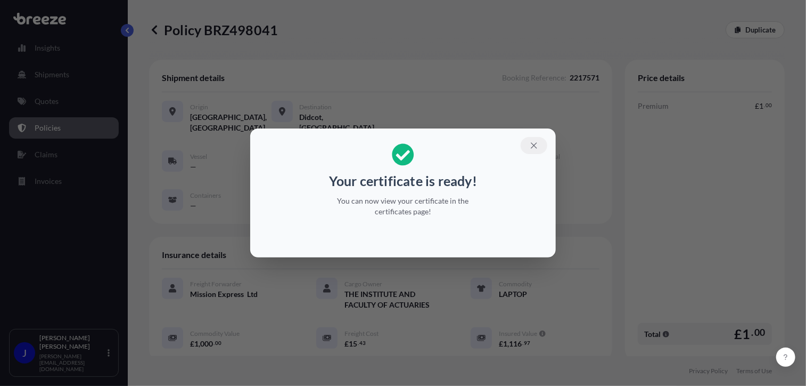
click at [534, 144] on icon "button" at bounding box center [534, 146] width 10 height 10
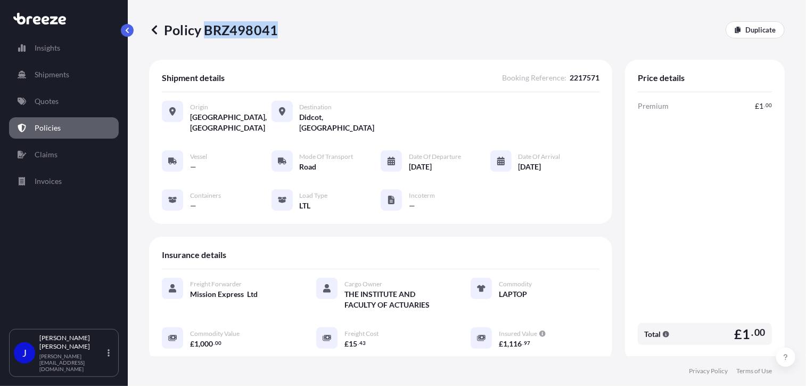
drag, startPoint x: 207, startPoint y: 31, endPoint x: 274, endPoint y: 31, distance: 67.6
click at [274, 31] on p "Policy BRZ498041" at bounding box center [213, 29] width 129 height 17
drag, startPoint x: 274, startPoint y: 31, endPoint x: 268, endPoint y: 31, distance: 6.4
copy p "BRZ498041"
click at [59, 100] on link "Quotes" at bounding box center [64, 101] width 110 height 21
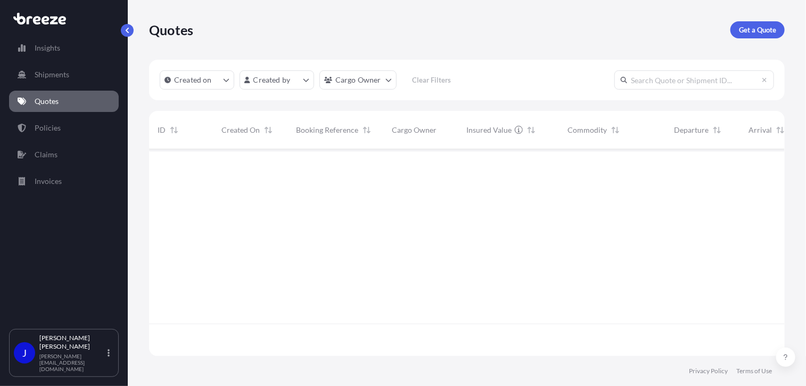
scroll to position [204, 628]
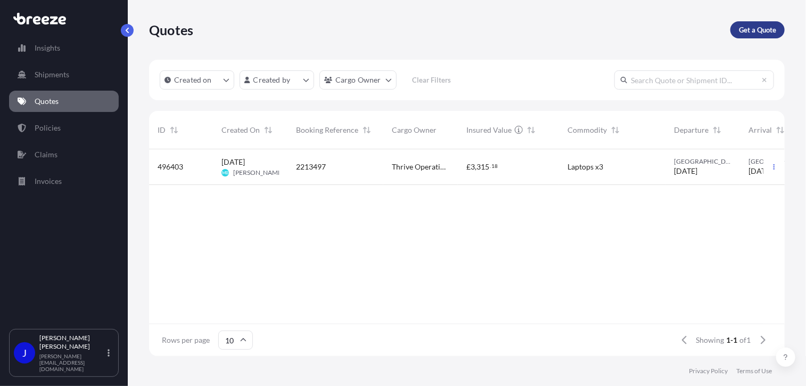
click at [772, 30] on p "Get a Quote" at bounding box center [757, 29] width 37 height 11
select select "Sea"
select select "1"
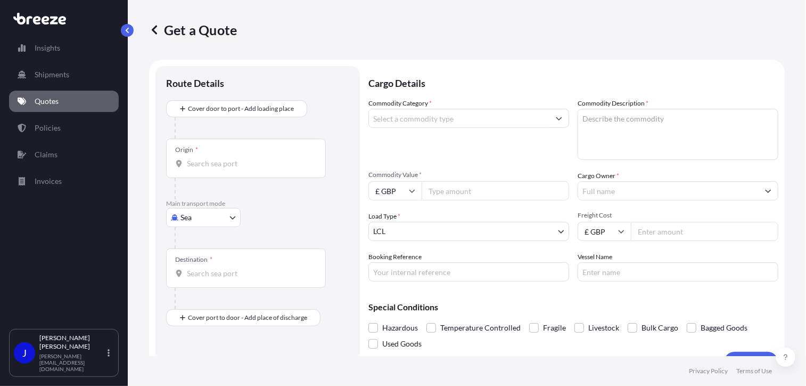
scroll to position [17, 0]
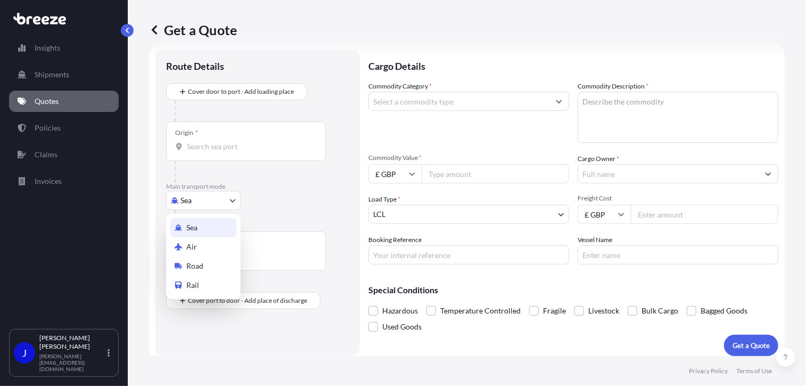
click at [215, 201] on body "Insights Shipments Quotes Policies Claims Invoices J [PERSON_NAME] [PERSON_NAME…" at bounding box center [403, 193] width 806 height 386
click at [216, 265] on div "Road" at bounding box center [203, 265] width 66 height 19
select select "Road"
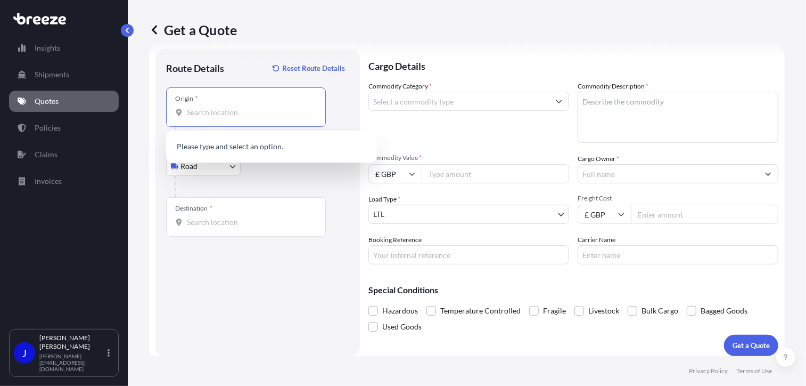
click at [235, 107] on input "Origin *" at bounding box center [250, 112] width 126 height 11
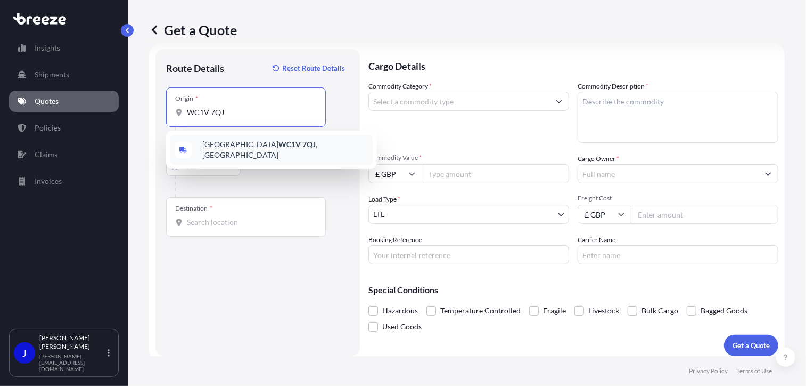
click at [234, 140] on div "London WC1V 7QJ , [GEOGRAPHIC_DATA]" at bounding box center [271, 150] width 202 height 30
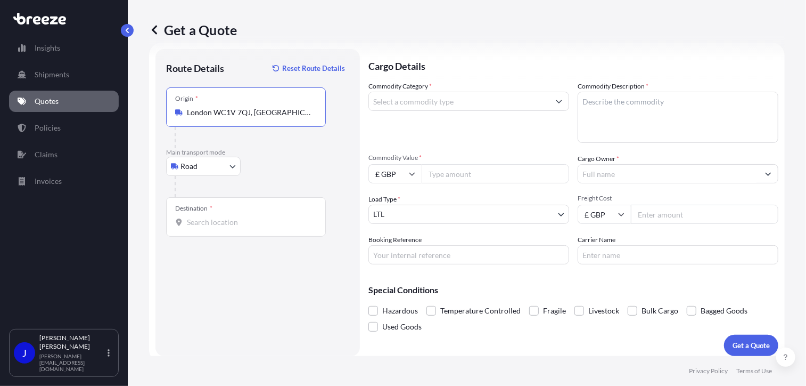
type input "London WC1V 7QJ, [GEOGRAPHIC_DATA]"
click at [216, 233] on div "Destination *" at bounding box center [246, 216] width 160 height 39
click at [216, 227] on input "Destination *" at bounding box center [250, 222] width 126 height 11
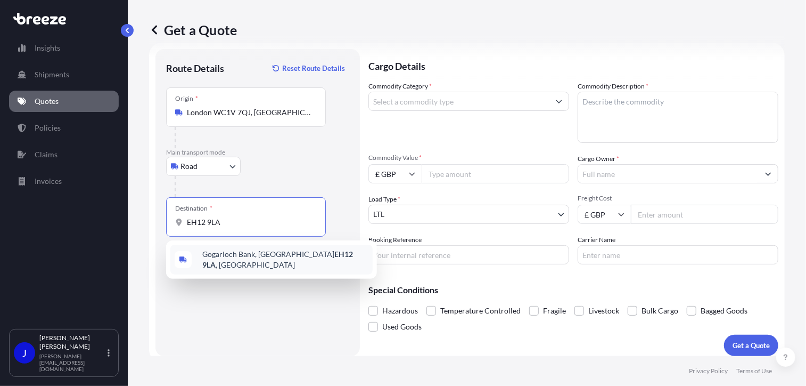
click at [295, 251] on div "[STREET_ADDRESS]" at bounding box center [271, 259] width 202 height 30
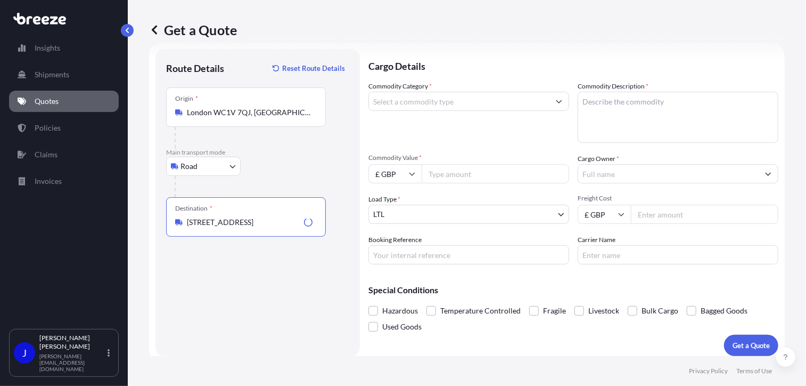
type input "[STREET_ADDRESS]"
click at [423, 110] on div at bounding box center [468, 101] width 201 height 19
click at [429, 97] on input "Commodity Category *" at bounding box center [459, 101] width 181 height 19
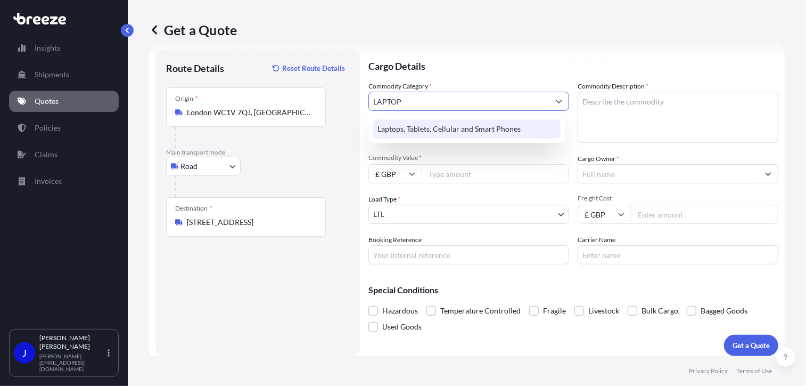
click at [437, 127] on div "Laptops, Tablets, Cellular and Smart Phones" at bounding box center [466, 128] width 187 height 19
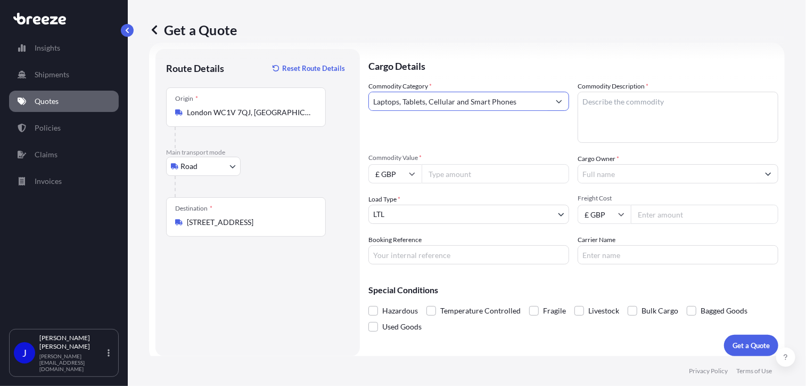
type input "Laptops, Tablets, Cellular and Smart Phones"
click at [597, 102] on textarea "Commodity Description *" at bounding box center [678, 117] width 201 height 51
type textarea "LAPTOP"
click at [466, 175] on input "Commodity Value *" at bounding box center [495, 173] width 147 height 19
type input "1000"
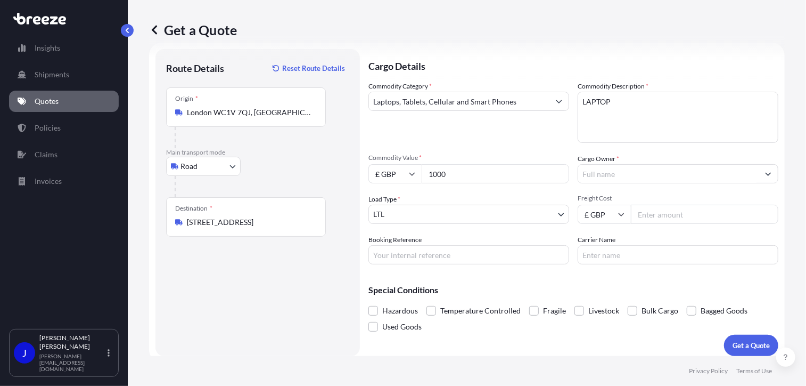
click at [592, 173] on input "Cargo Owner *" at bounding box center [668, 173] width 181 height 19
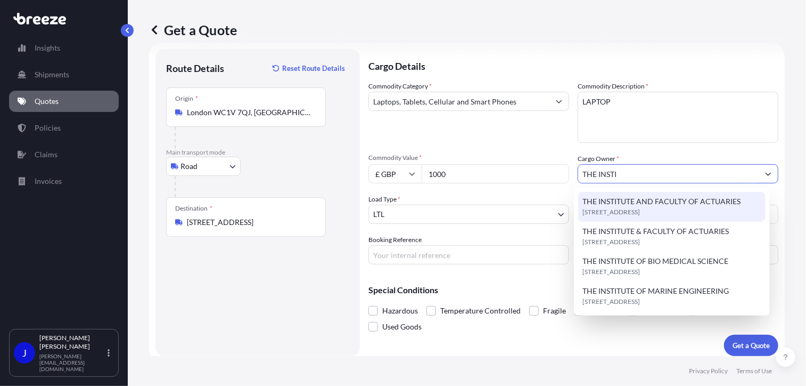
click at [628, 209] on span "[STREET_ADDRESS]" at bounding box center [612, 212] width 58 height 11
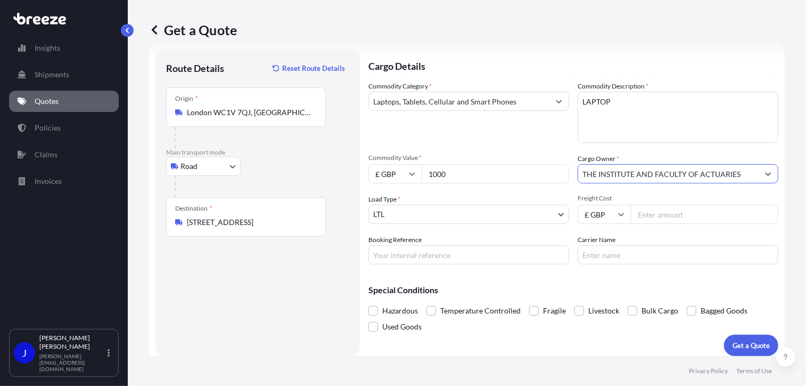
type input "THE INSTITUTE AND FACULTY OF ACTUARIES"
click at [478, 259] on input "Booking Reference" at bounding box center [468, 254] width 201 height 19
type input "2217576"
click at [656, 212] on input "Freight Cost" at bounding box center [704, 213] width 147 height 19
type input "15.43"
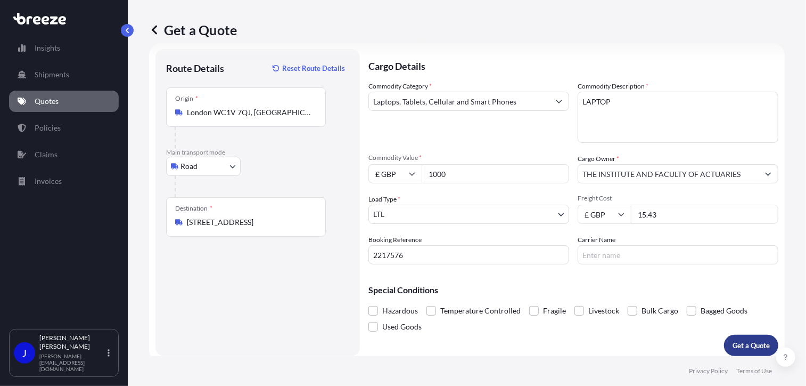
click at [743, 347] on p "Get a Quote" at bounding box center [751, 345] width 37 height 11
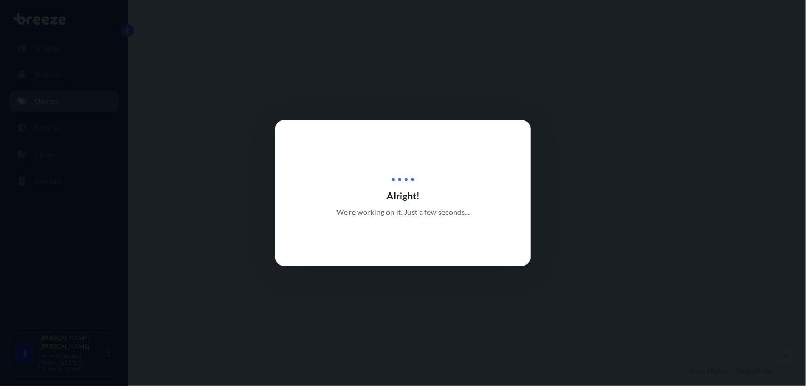
select select "Road"
select select "1"
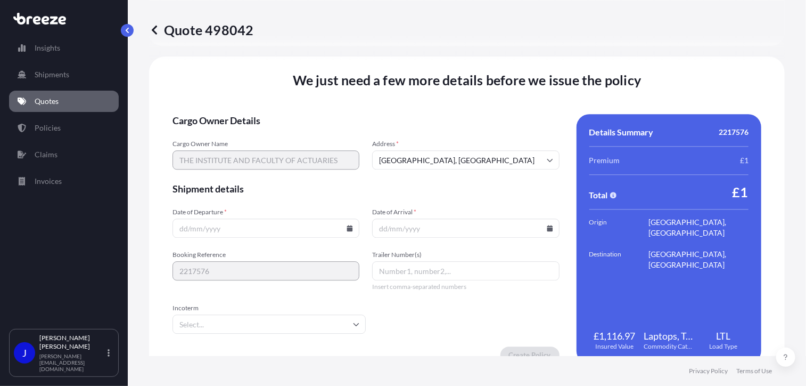
scroll to position [1327, 0]
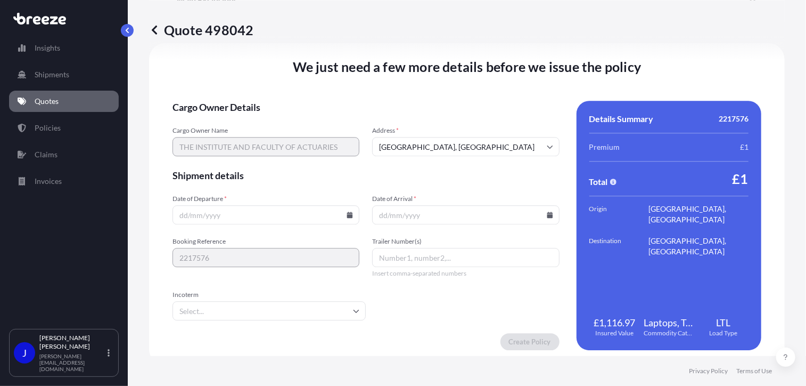
click at [347, 215] on icon at bounding box center [350, 214] width 6 height 6
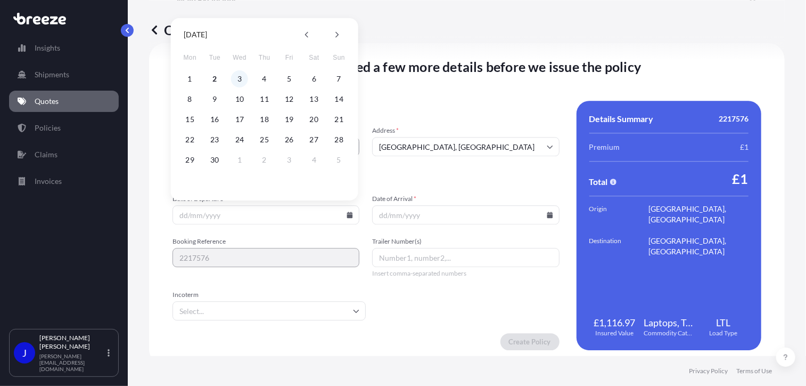
click at [234, 78] on button "3" at bounding box center [239, 78] width 17 height 17
type input "[DATE]"
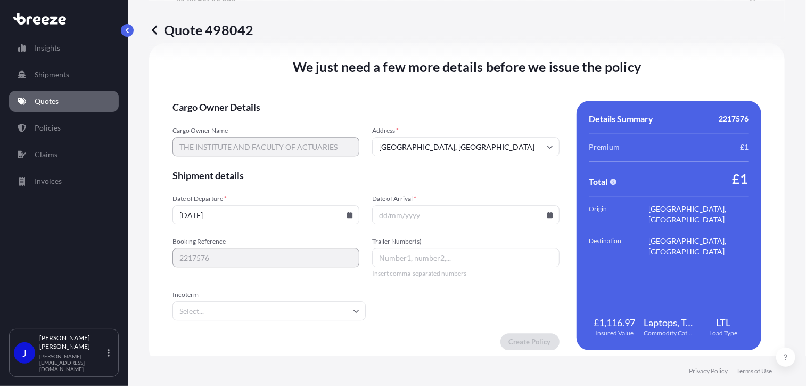
click at [547, 211] on icon at bounding box center [550, 214] width 6 height 6
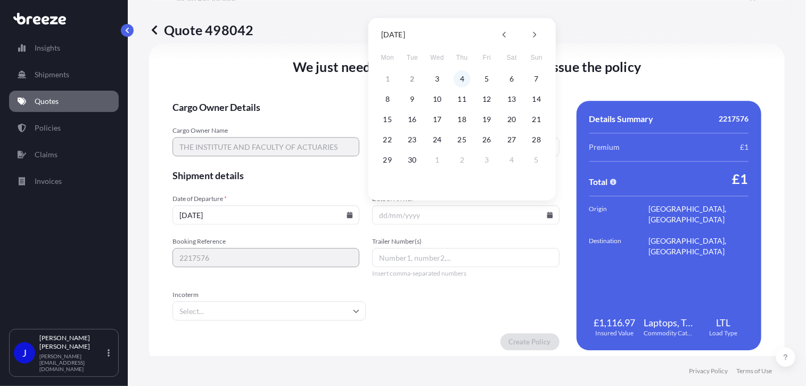
click at [458, 75] on button "4" at bounding box center [462, 78] width 17 height 17
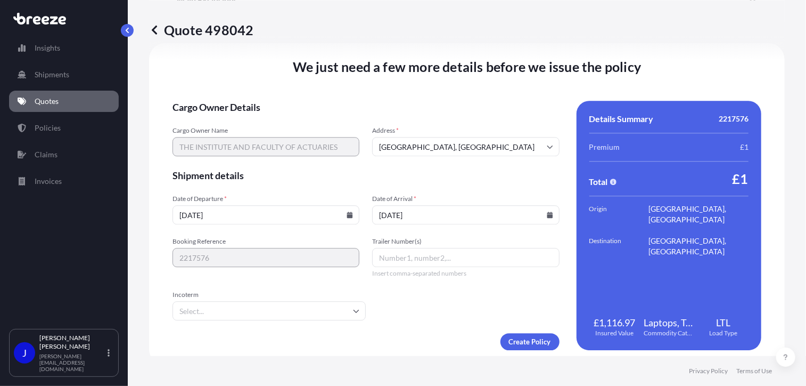
type input "[DATE]"
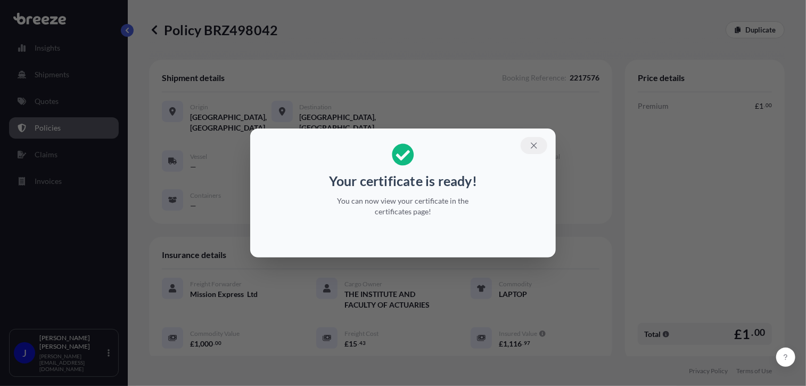
click at [538, 145] on icon "button" at bounding box center [534, 146] width 10 height 10
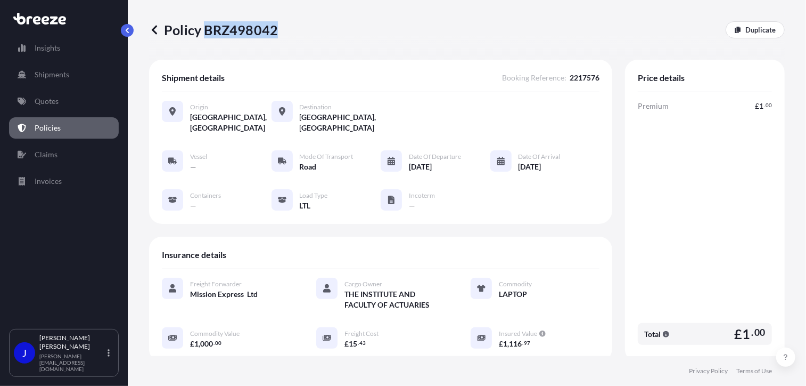
drag, startPoint x: 204, startPoint y: 28, endPoint x: 275, endPoint y: 31, distance: 70.4
click at [275, 31] on p "Policy BRZ498042" at bounding box center [213, 29] width 129 height 17
drag, startPoint x: 275, startPoint y: 31, endPoint x: 264, endPoint y: 30, distance: 10.8
copy p "BRZ498042"
